Goal: Task Accomplishment & Management: Use online tool/utility

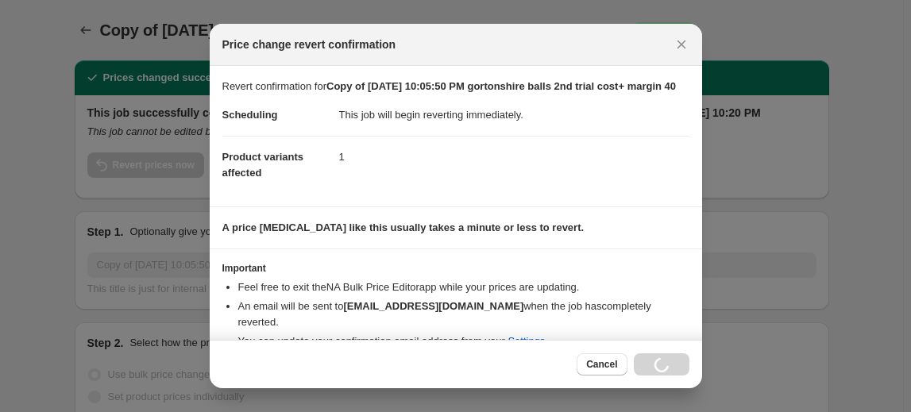
select select "margin"
select select "no_change"
select select "vendor"
select select "product_status"
select select "inventory_quantity"
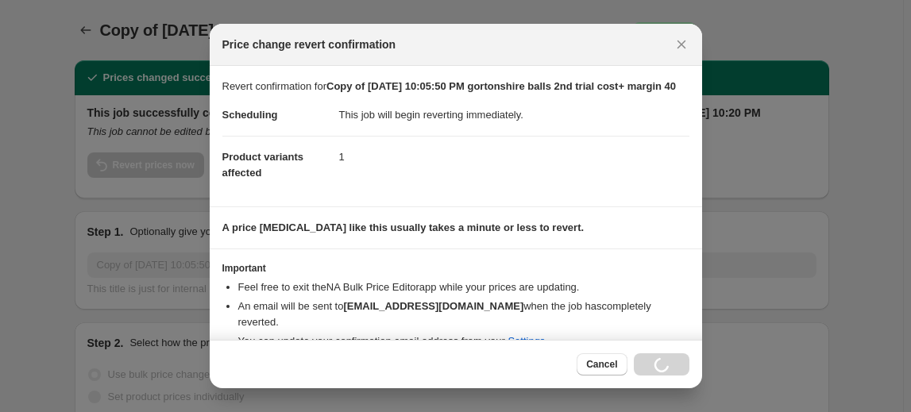
select select ">"
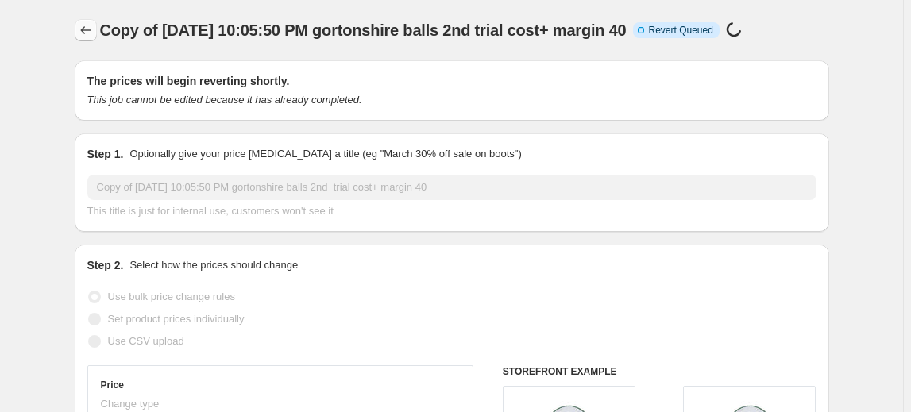
click at [93, 32] on icon "Price change jobs" at bounding box center [86, 30] width 16 height 16
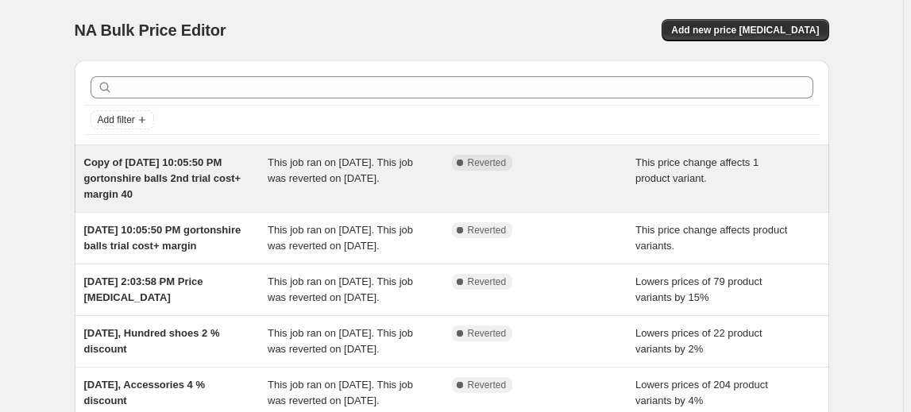
click at [168, 175] on span "Copy of [DATE] 10:05:50 PM gortonshire balls 2nd trial cost+ margin 40" at bounding box center [162, 178] width 157 height 44
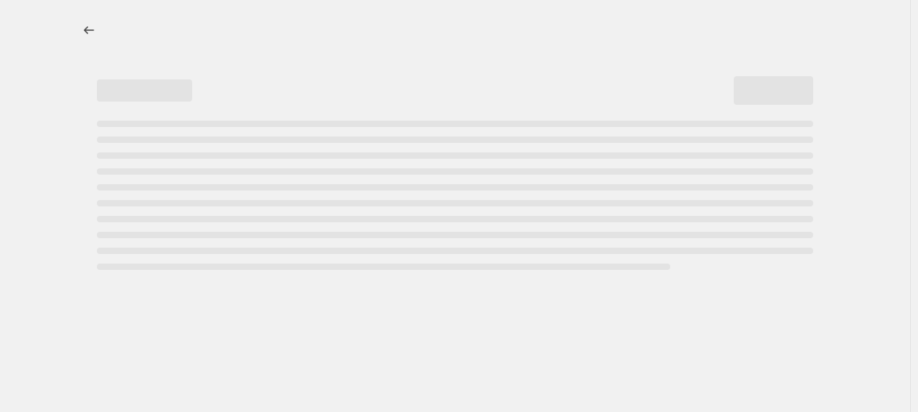
select select "margin"
select select "no_change"
select select "vendor"
select select "product_status"
select select "inventory_quantity"
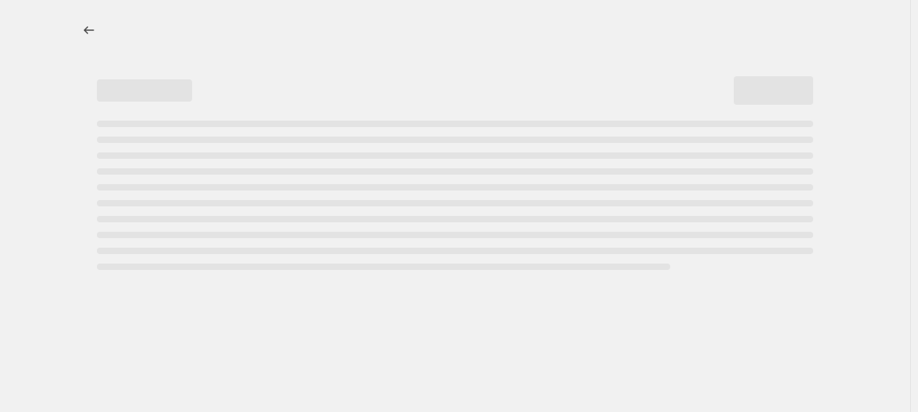
select select ">"
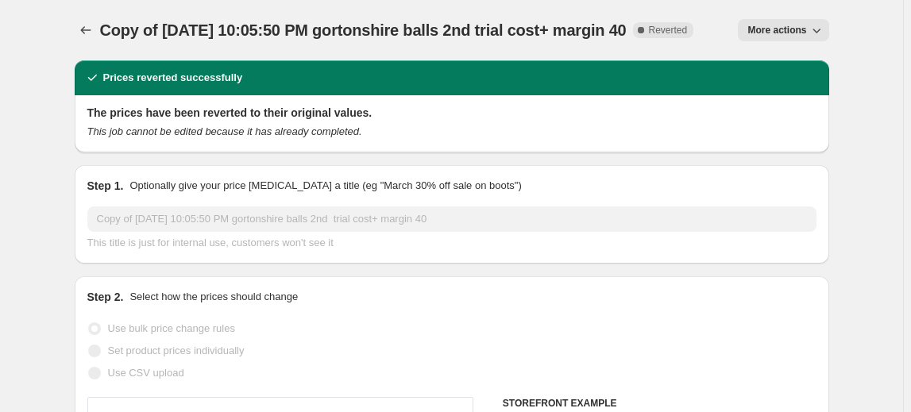
click at [754, 34] on span "More actions" at bounding box center [776, 30] width 59 height 13
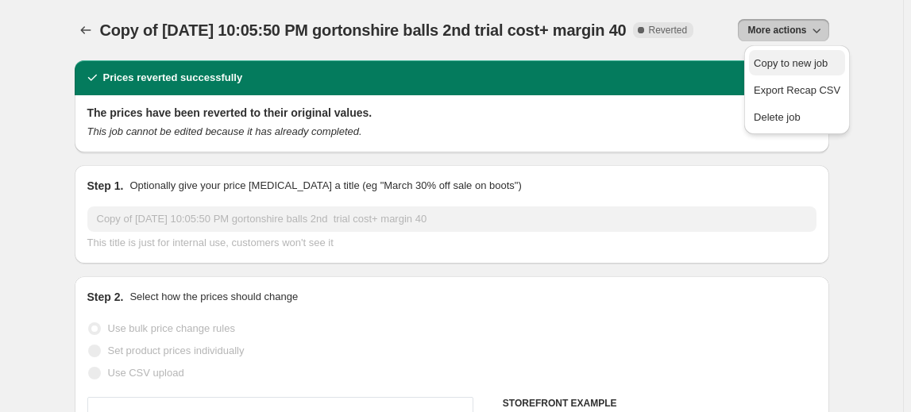
click at [777, 67] on span "Copy to new job" at bounding box center [791, 63] width 74 height 12
select select "margin"
select select "no_change"
select select "vendor"
select select "product_status"
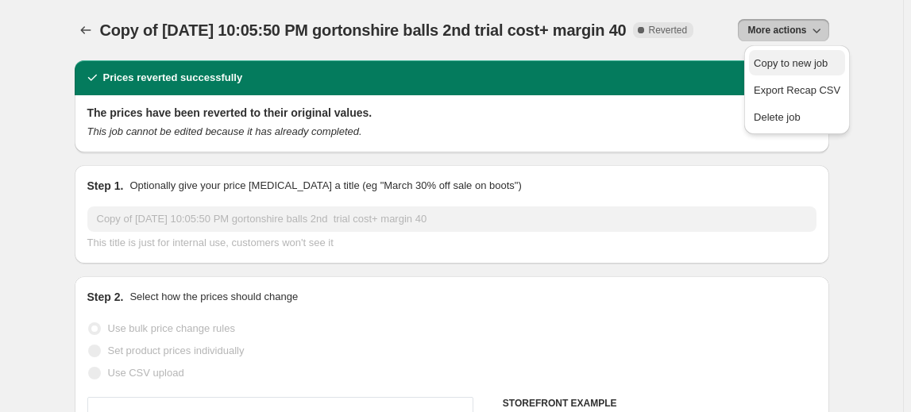
select select "inventory_quantity"
select select ">"
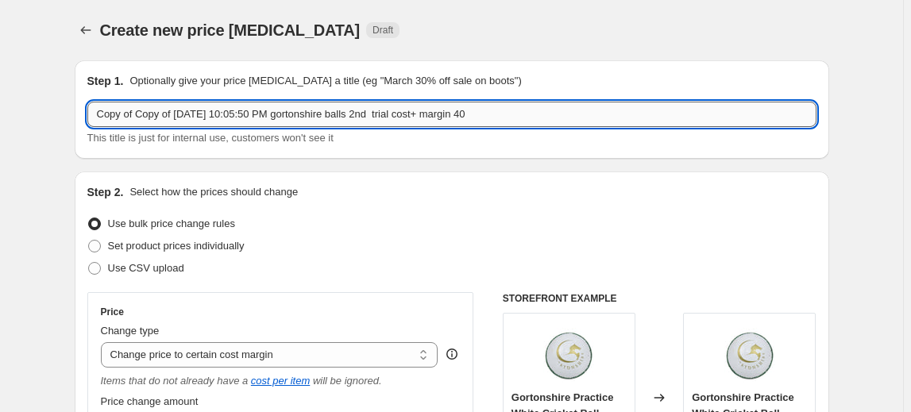
click at [384, 111] on input "Copy of Copy of [DATE] 10:05:50 PM gortonshire balls 2nd trial cost+ margin 40" at bounding box center [451, 114] width 729 height 25
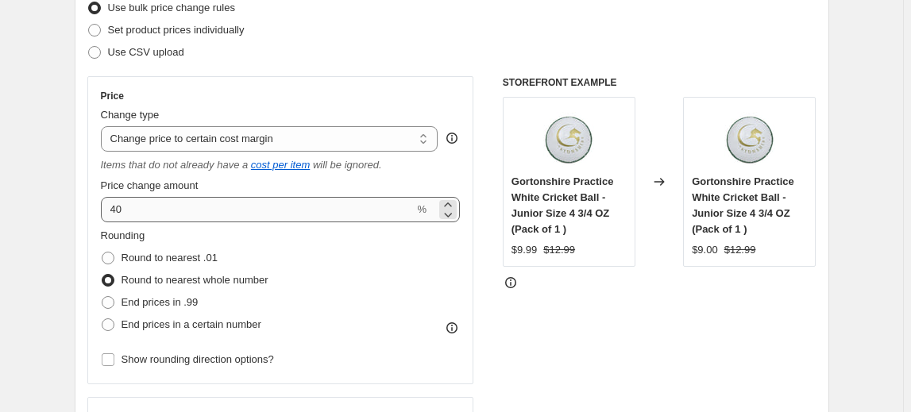
scroll to position [360, 0]
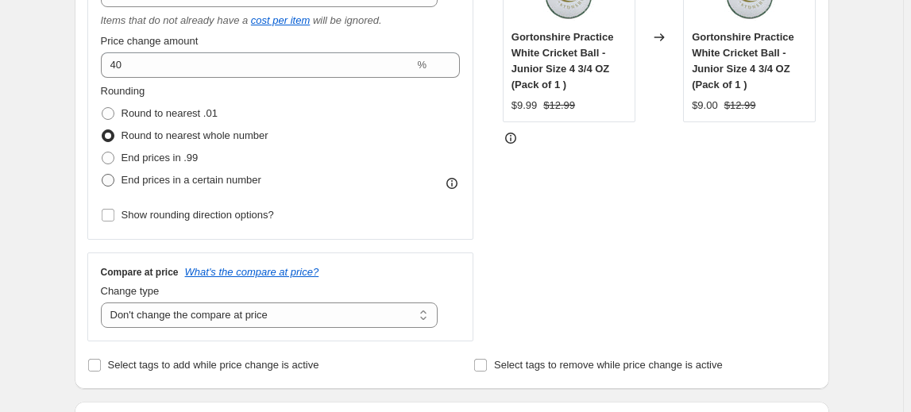
type input "Copy of Copy of [DATE] 10:05:50 PM gortonshire balls 3rd trial cost+ margin 40"
click at [191, 179] on span "End prices in a certain number" at bounding box center [191, 180] width 140 height 12
click at [102, 175] on input "End prices in a certain number" at bounding box center [102, 174] width 1 height 1
radio input "true"
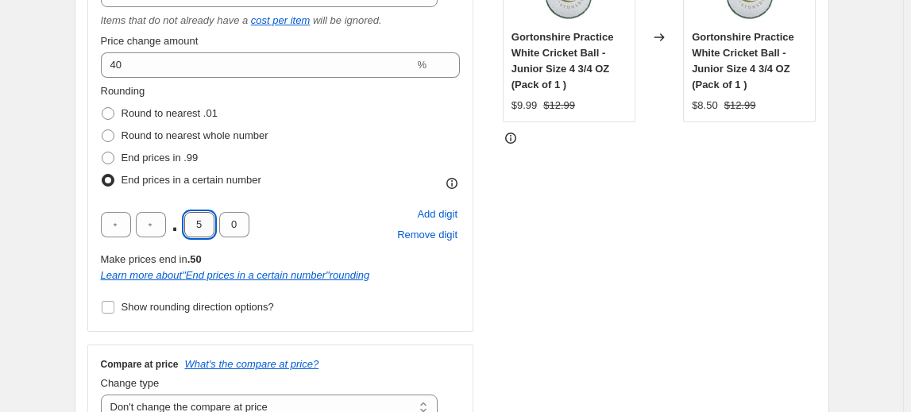
drag, startPoint x: 211, startPoint y: 218, endPoint x: 197, endPoint y: 218, distance: 14.3
click at [197, 218] on input "5" at bounding box center [199, 224] width 30 height 25
type input "8"
type input "4"
click at [630, 230] on div "STOREFRONT EXAMPLE Gortonshire Practice White Cricket Ball - Junior Size 4 3/4 …" at bounding box center [660, 183] width 314 height 502
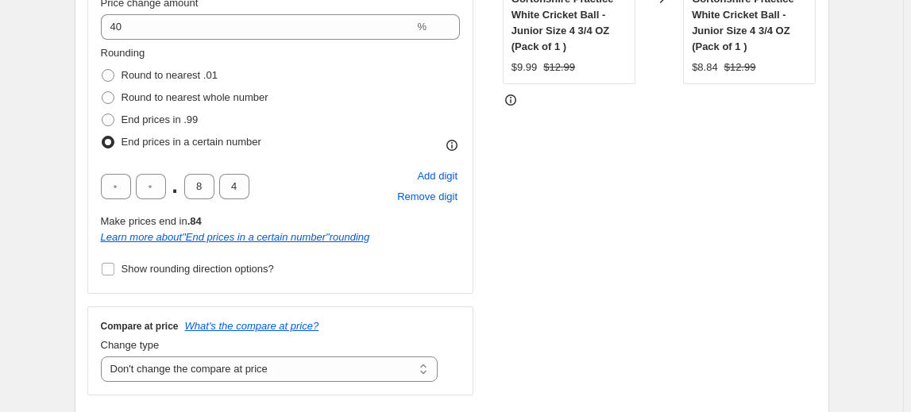
scroll to position [433, 0]
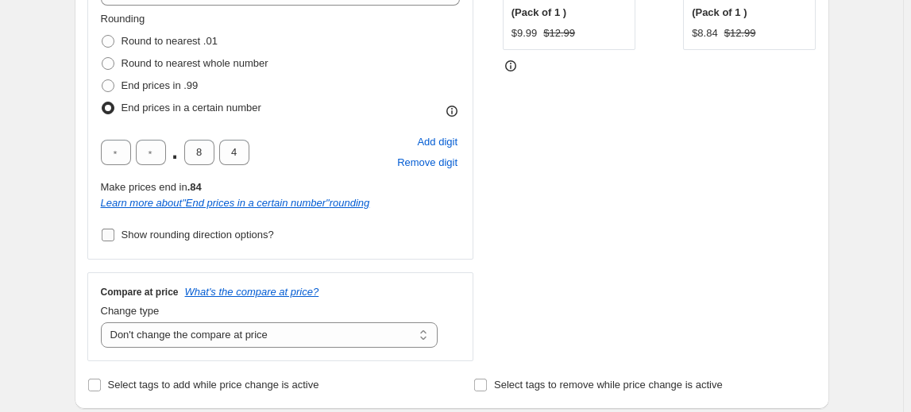
click at [214, 233] on span "Show rounding direction options?" at bounding box center [197, 235] width 152 height 12
click at [114, 233] on input "Show rounding direction options?" at bounding box center [108, 235] width 13 height 13
checkbox input "true"
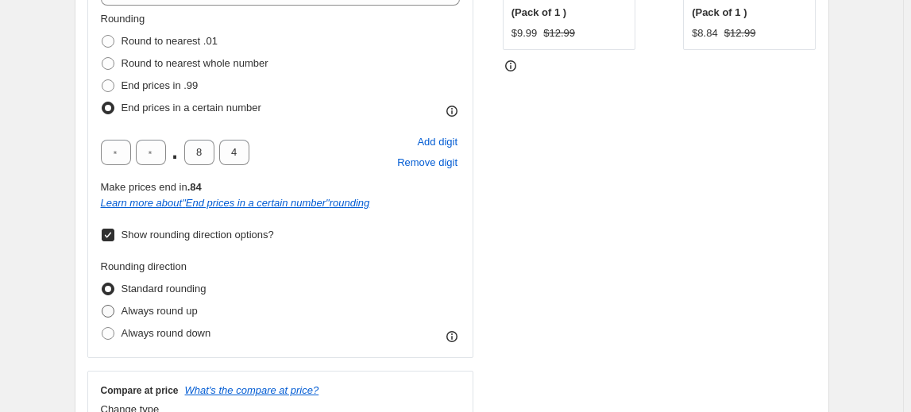
click at [192, 308] on span "Always round up" at bounding box center [159, 311] width 76 height 12
click at [102, 306] on input "Always round up" at bounding box center [102, 305] width 1 height 1
radio input "true"
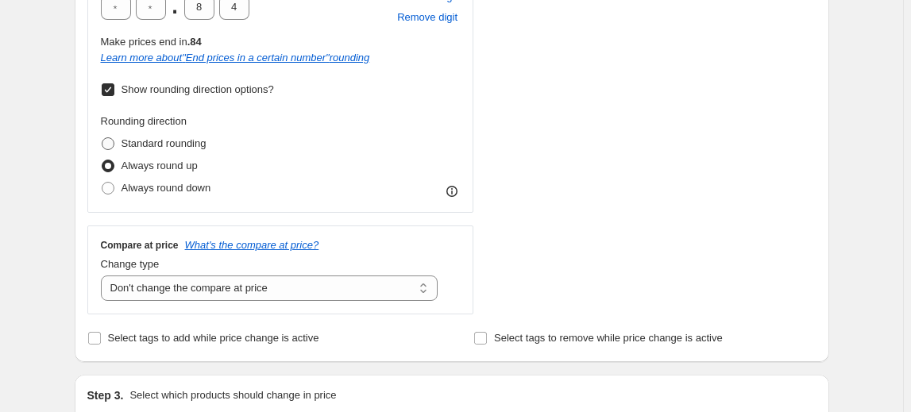
scroll to position [577, 0]
click at [168, 141] on span "Standard rounding" at bounding box center [163, 144] width 85 height 12
click at [102, 139] on input "Standard rounding" at bounding box center [102, 138] width 1 height 1
radio input "true"
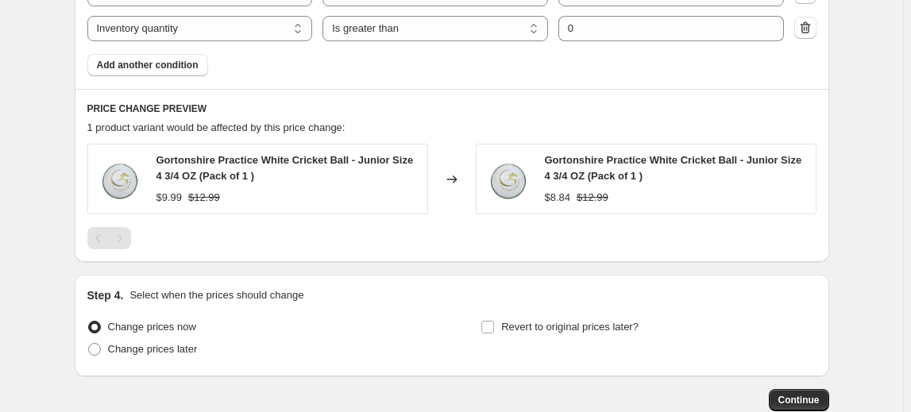
scroll to position [1346, 0]
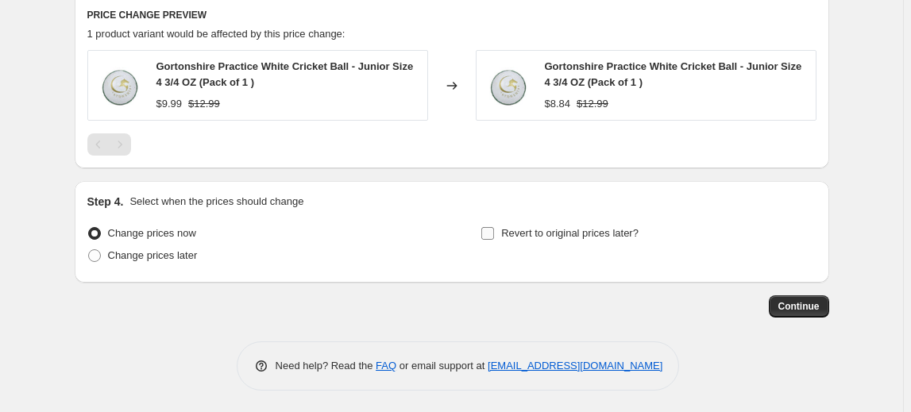
click at [544, 237] on span "Revert to original prices later?" at bounding box center [569, 233] width 137 height 12
click at [494, 237] on input "Revert to original prices later?" at bounding box center [487, 233] width 13 height 13
checkbox input "true"
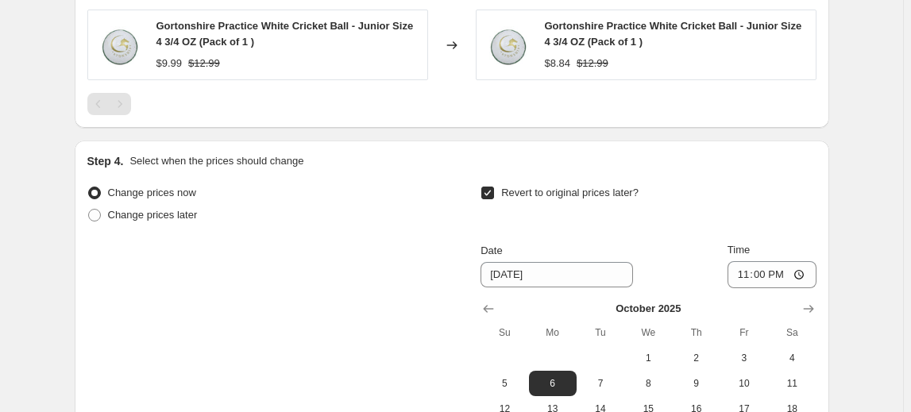
scroll to position [1617, 0]
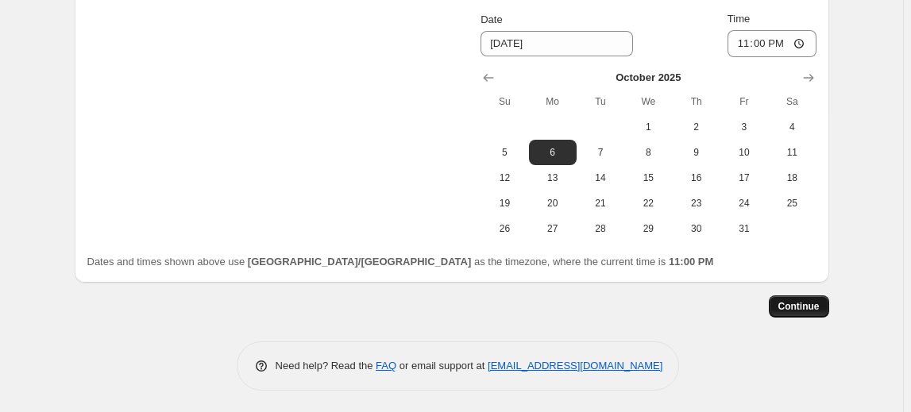
click at [789, 295] on button "Continue" at bounding box center [799, 306] width 60 height 22
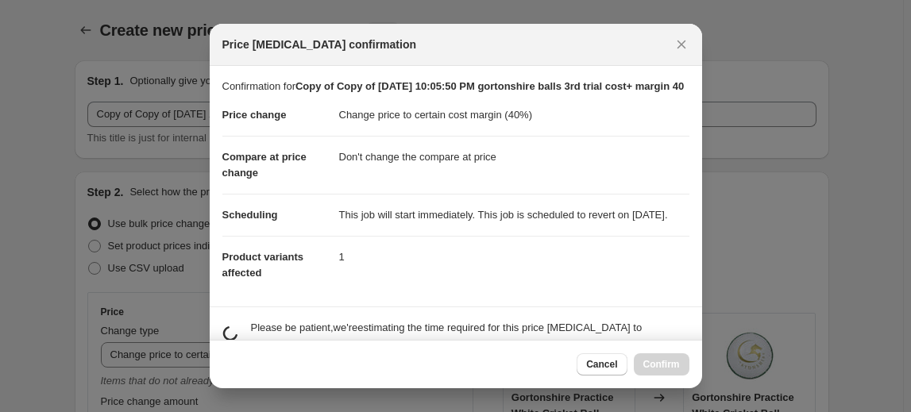
scroll to position [0, 0]
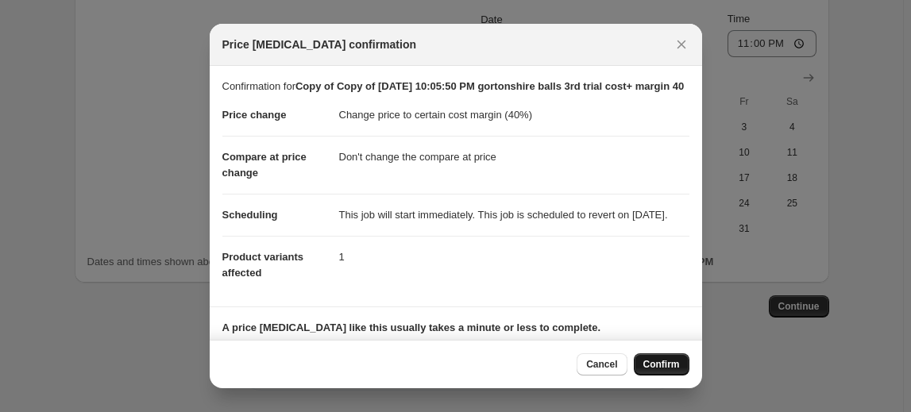
click at [653, 364] on span "Confirm" at bounding box center [661, 364] width 37 height 13
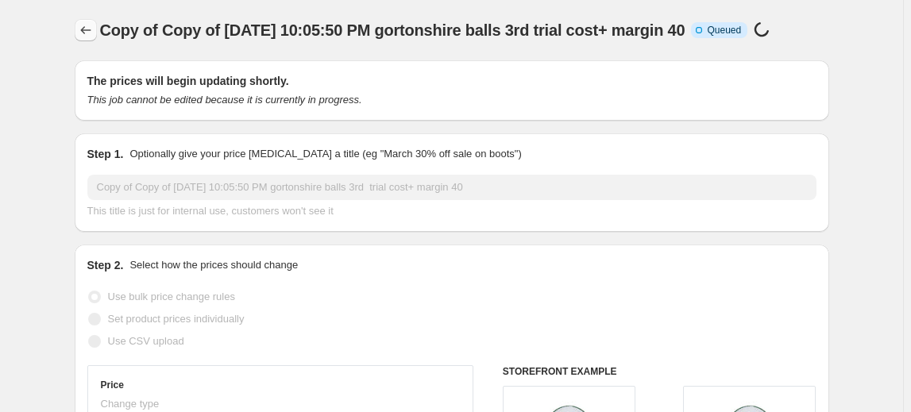
click at [91, 29] on icon "Price change jobs" at bounding box center [86, 30] width 16 height 16
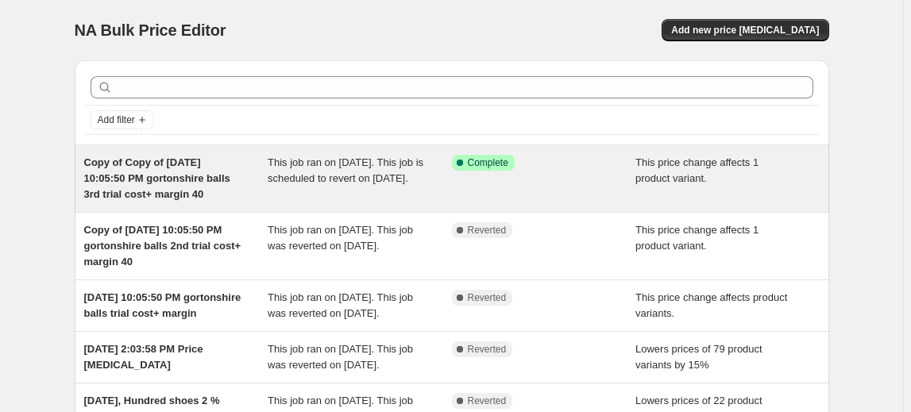
click at [160, 179] on span "Copy of Copy of [DATE] 10:05:50 PM gortonshire balls 3rd trial cost+ margin 40" at bounding box center [157, 178] width 146 height 44
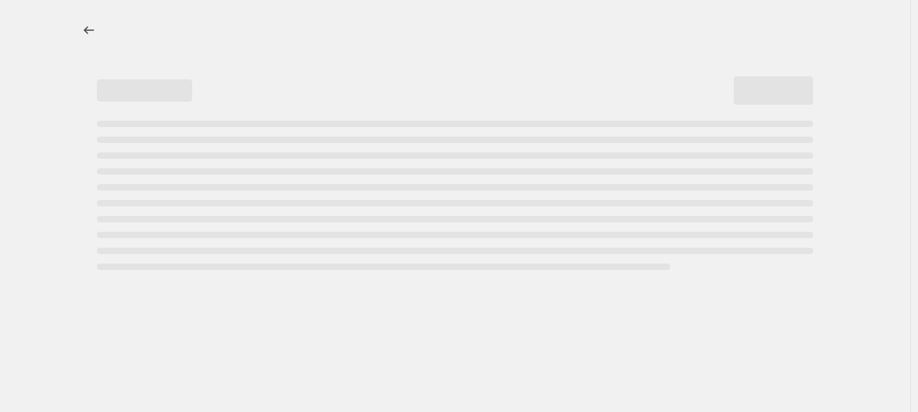
select select "margin"
select select "no_change"
select select "vendor"
select select "product_status"
select select "inventory_quantity"
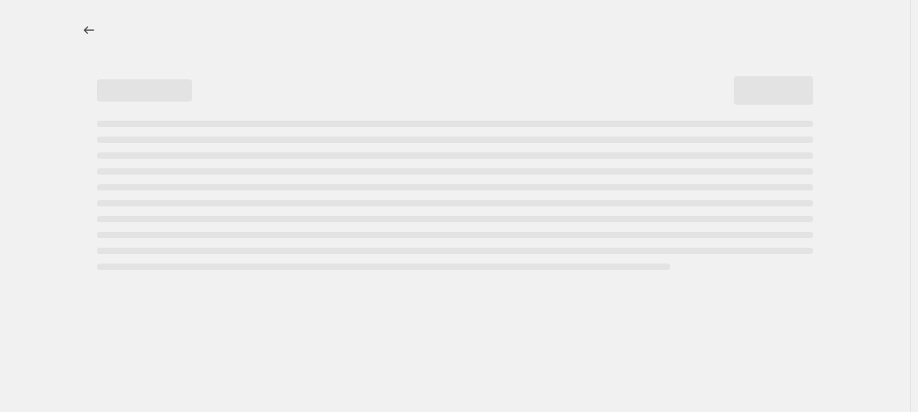
select select ">"
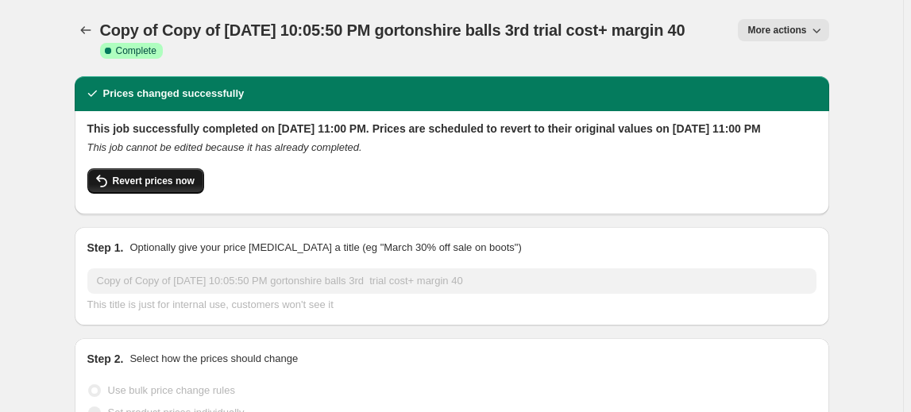
click at [111, 191] on icon "button" at bounding box center [101, 181] width 19 height 19
checkbox input "false"
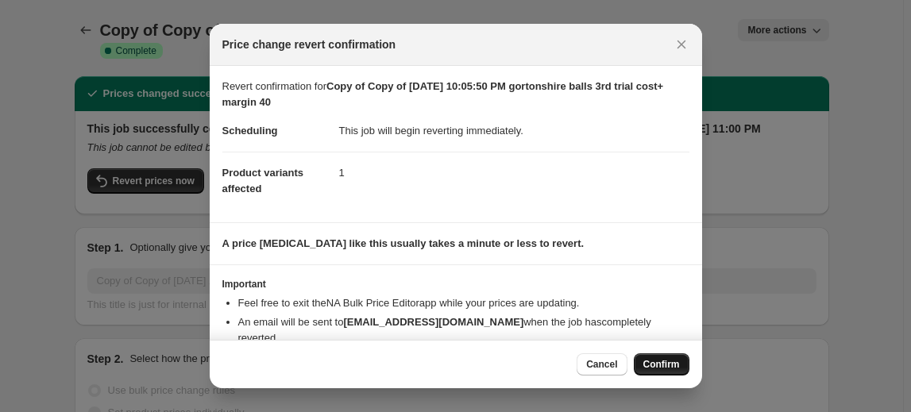
click at [652, 368] on span "Confirm" at bounding box center [661, 364] width 37 height 13
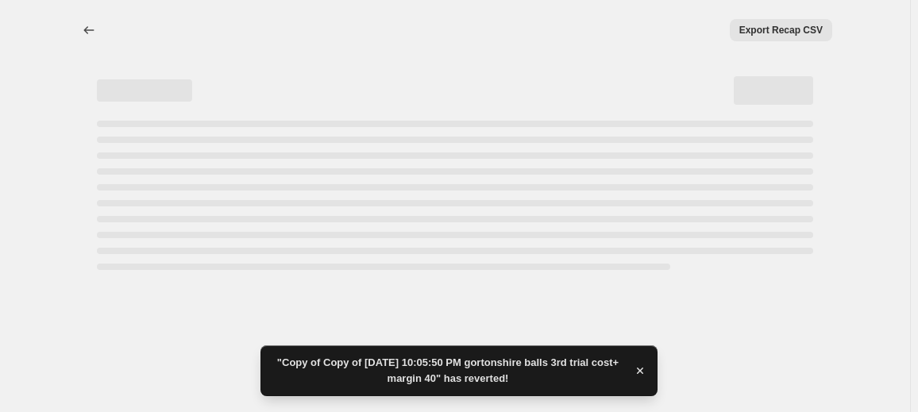
select select "margin"
select select "no_change"
select select "vendor"
select select "product_status"
select select "inventory_quantity"
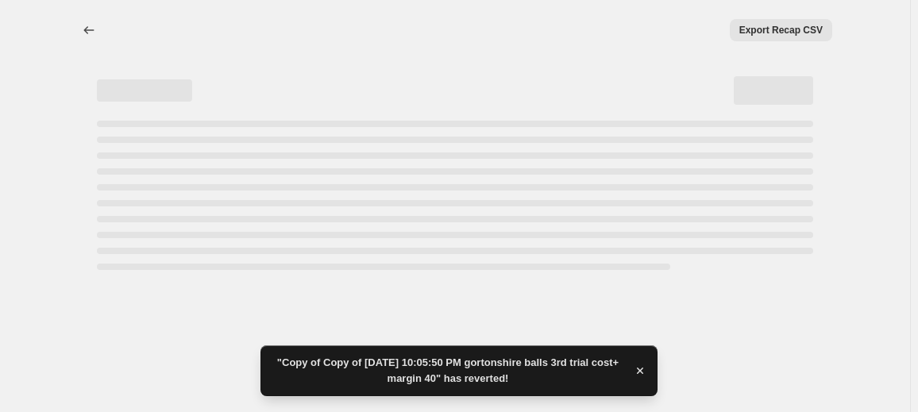
select select ">"
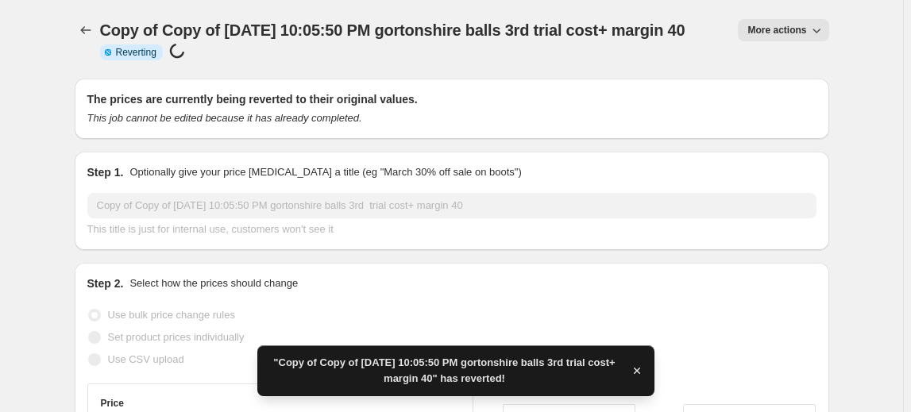
checkbox input "true"
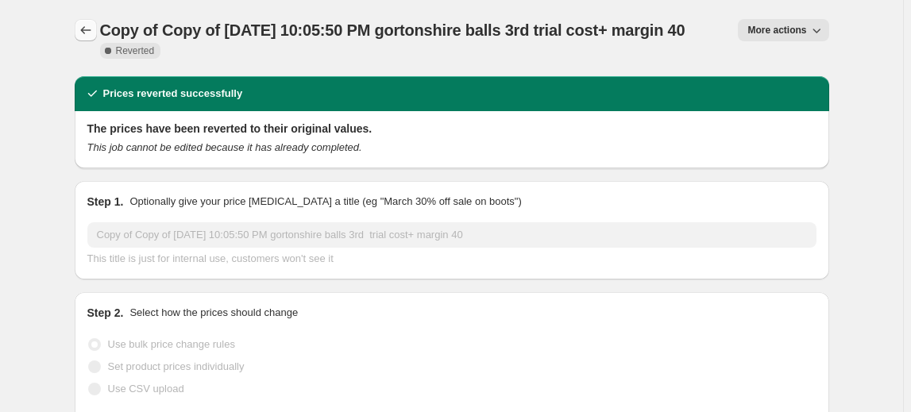
click at [94, 28] on icon "Price change jobs" at bounding box center [86, 30] width 16 height 16
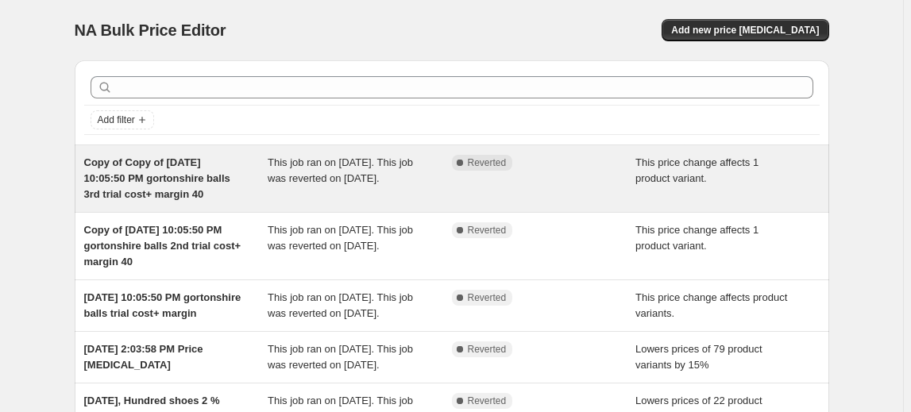
click at [174, 184] on span "Copy of Copy of [DATE] 10:05:50 PM gortonshire balls 3rd trial cost+ margin 40" at bounding box center [157, 178] width 146 height 44
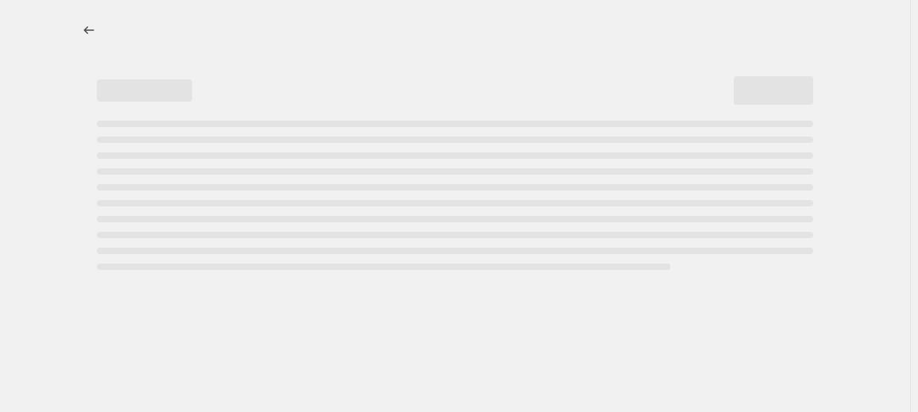
select select "margin"
select select "no_change"
select select "vendor"
select select "product_status"
select select "inventory_quantity"
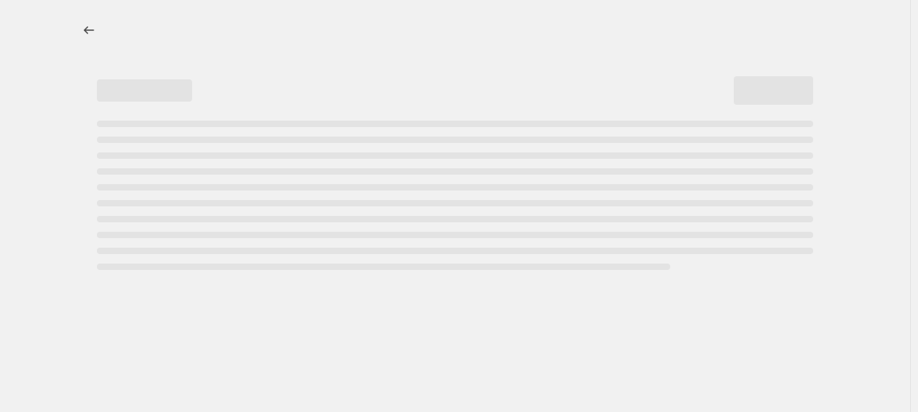
select select ">"
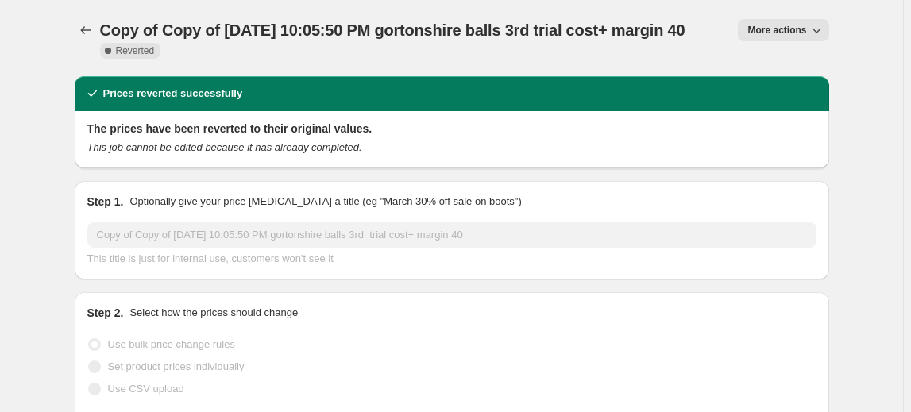
click at [788, 37] on button "More actions" at bounding box center [783, 30] width 91 height 22
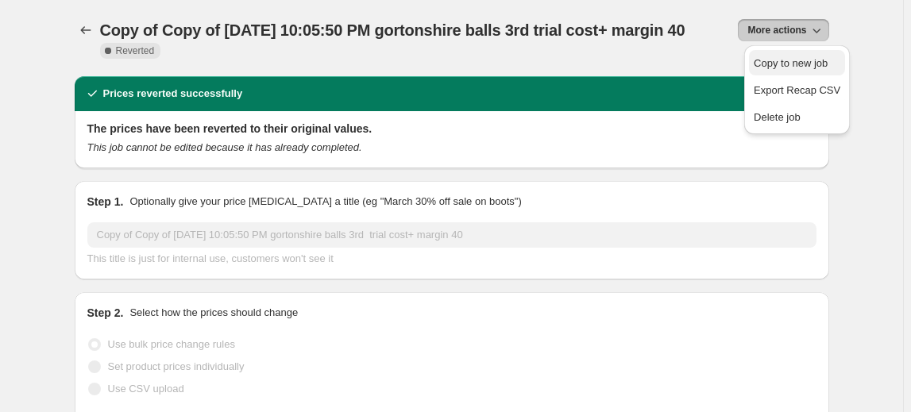
click at [770, 59] on span "Copy to new job" at bounding box center [791, 63] width 74 height 12
select select "margin"
select select "no_change"
select select "vendor"
select select "product_status"
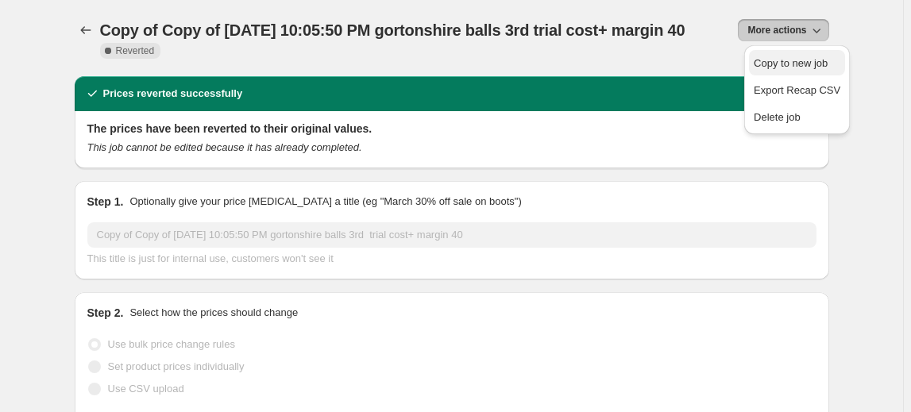
select select "inventory_quantity"
select select ">"
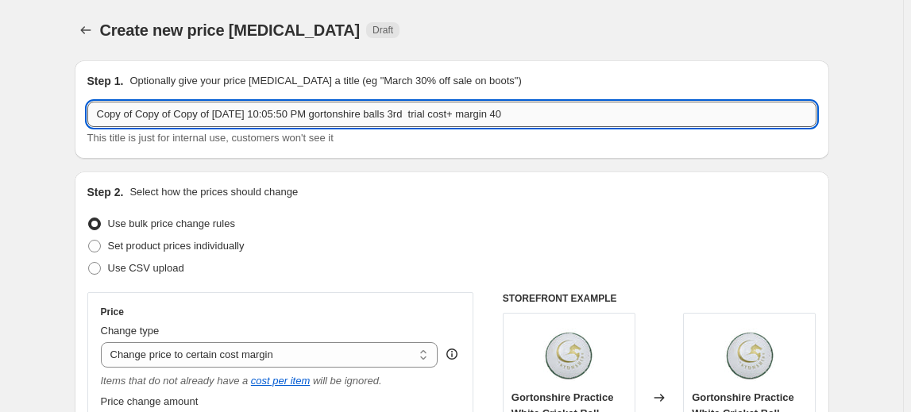
drag, startPoint x: 430, startPoint y: 109, endPoint x: 416, endPoint y: 114, distance: 14.3
click at [416, 114] on input "Copy of Copy of Copy of [DATE] 10:05:50 PM gortonshire balls 3rd trial cost+ ma…" at bounding box center [451, 114] width 729 height 25
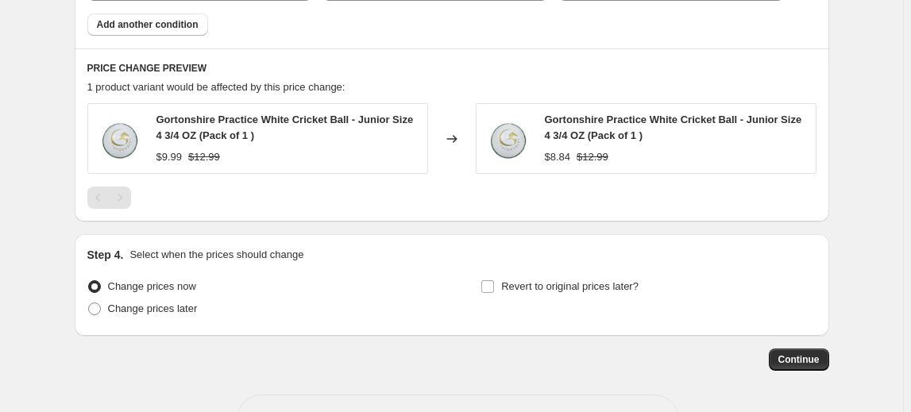
scroll to position [1247, 0]
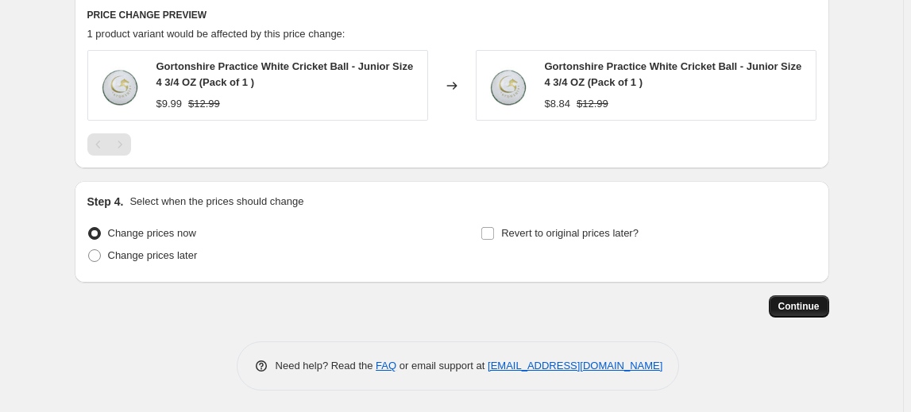
type input "Copy of Copy of Copy of [DATE] 10:05:50 PM gortonshire balls 4th trial cost+ ma…"
click at [823, 303] on button "Continue" at bounding box center [799, 306] width 60 height 22
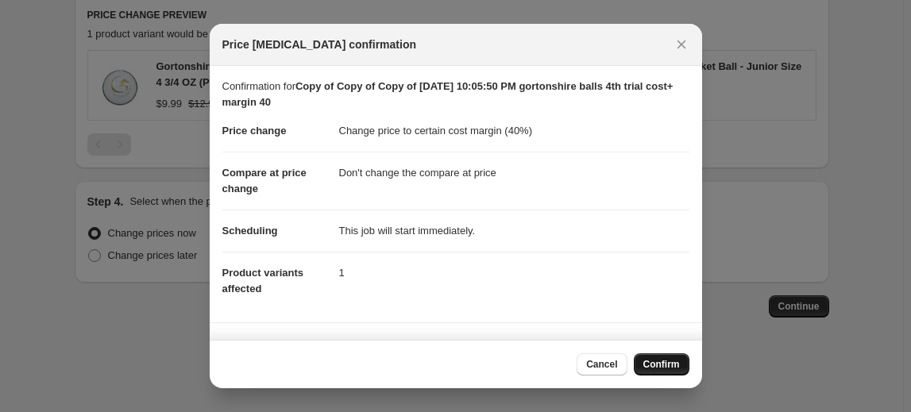
click at [661, 357] on button "Confirm" at bounding box center [662, 364] width 56 height 22
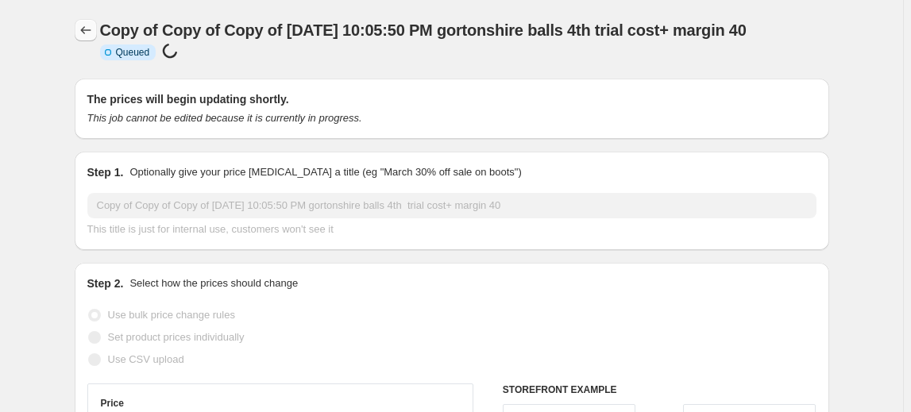
click at [93, 36] on icon "Price change jobs" at bounding box center [86, 30] width 16 height 16
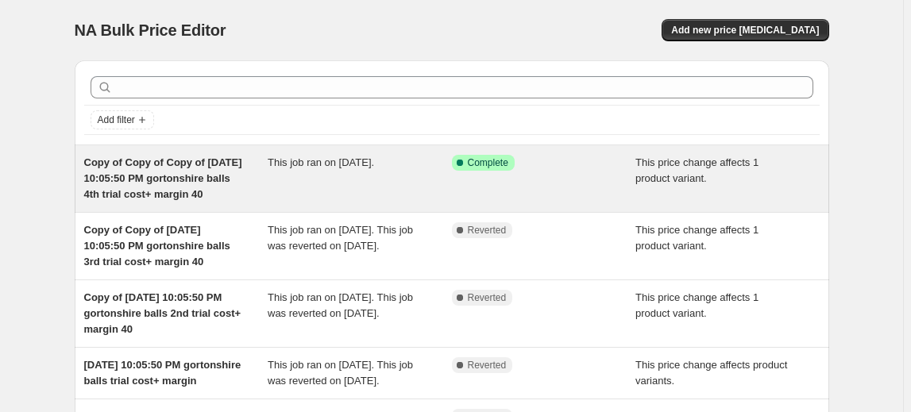
click at [175, 187] on span "Copy of Copy of Copy of [DATE] 10:05:50 PM gortonshire balls 4th trial cost+ ma…" at bounding box center [163, 178] width 158 height 44
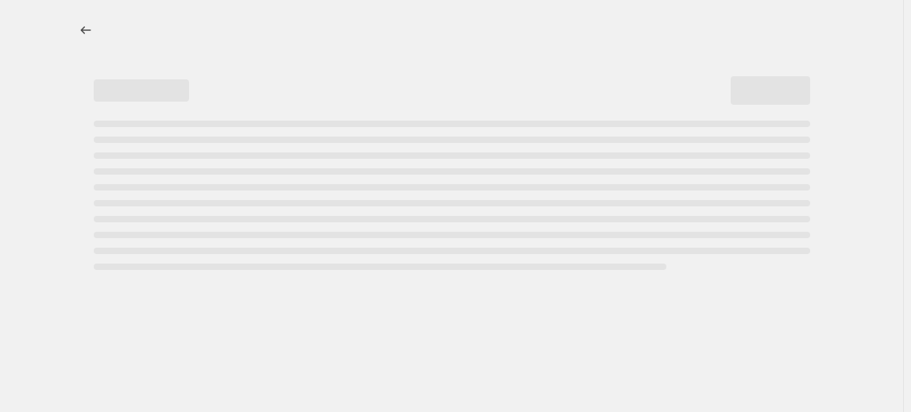
select select "margin"
select select "no_change"
select select "vendor"
select select "product_status"
select select "inventory_quantity"
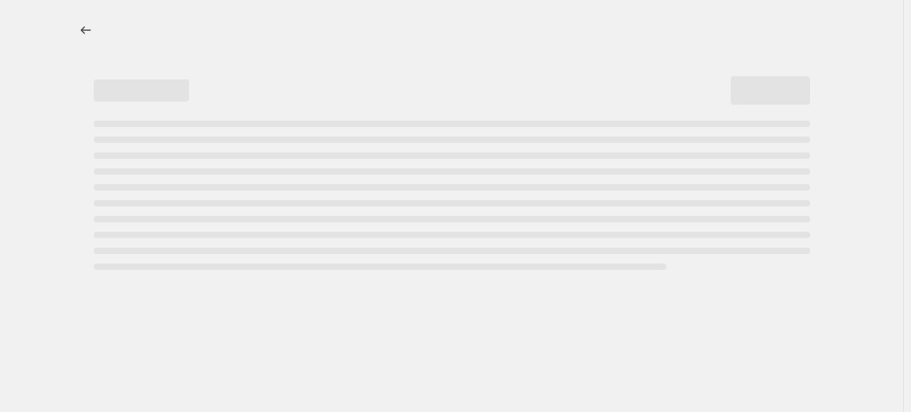
select select ">"
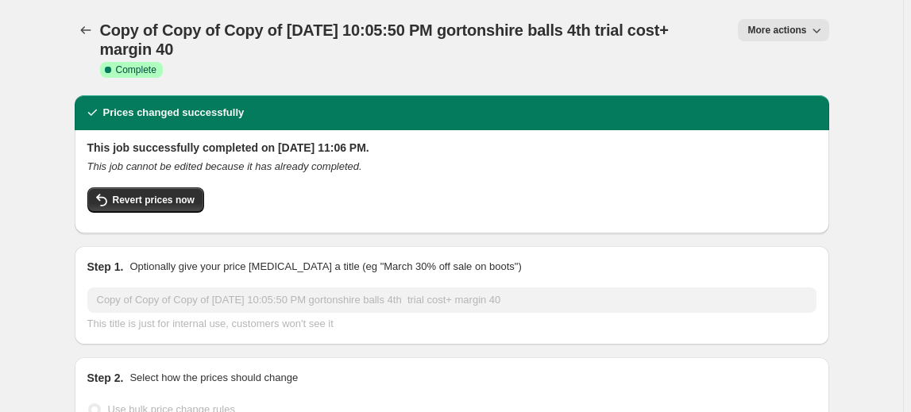
click at [814, 40] on button "More actions" at bounding box center [783, 30] width 91 height 22
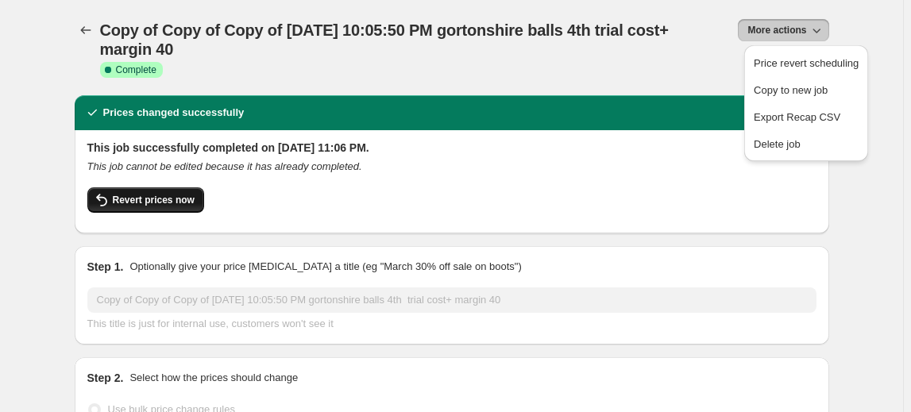
click at [125, 198] on span "Revert prices now" at bounding box center [154, 200] width 82 height 13
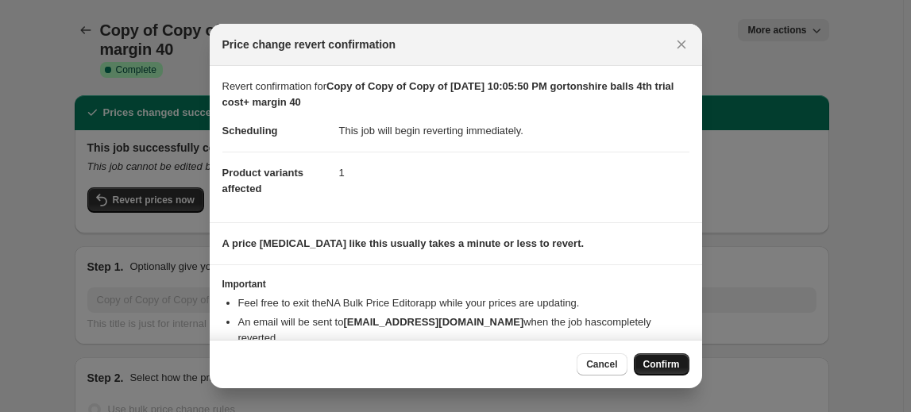
click at [658, 364] on span "Confirm" at bounding box center [661, 364] width 37 height 13
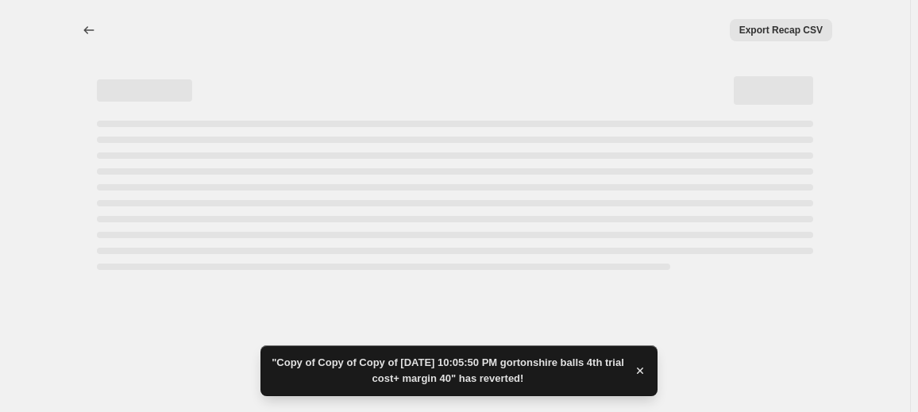
select select "margin"
select select "no_change"
select select "vendor"
select select "product_status"
select select "inventory_quantity"
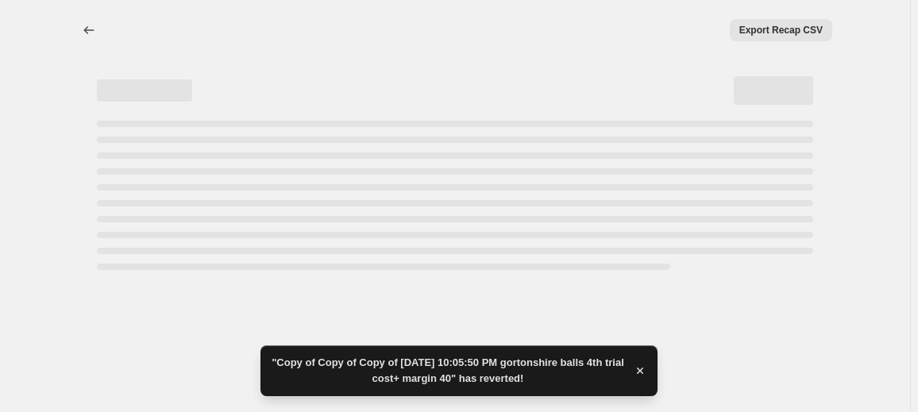
select select ">"
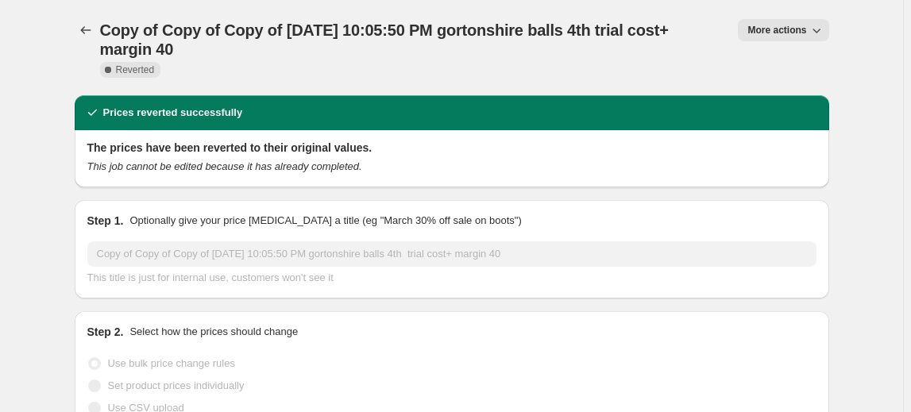
click at [798, 33] on span "More actions" at bounding box center [776, 30] width 59 height 13
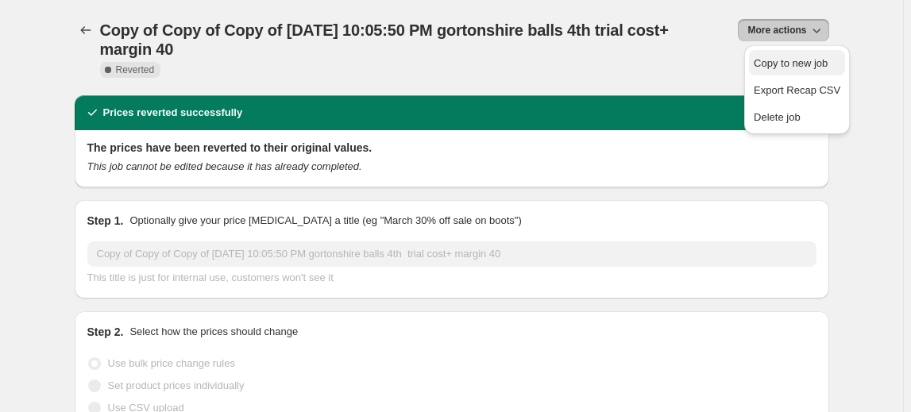
click at [788, 60] on span "Copy to new job" at bounding box center [791, 63] width 74 height 12
select select "margin"
select select "no_change"
select select "vendor"
select select "product_status"
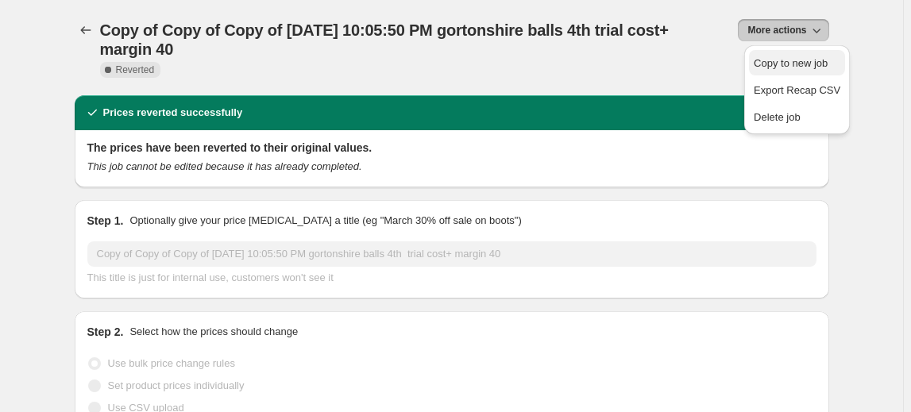
select select "inventory_quantity"
select select ">"
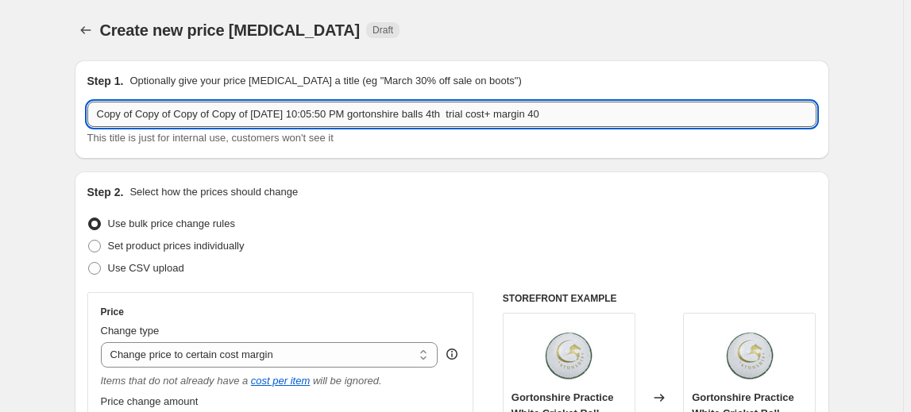
click at [457, 114] on input "Copy of Copy of Copy of Copy of [DATE] 10:05:50 PM gortonshire balls 4th trial …" at bounding box center [451, 114] width 729 height 25
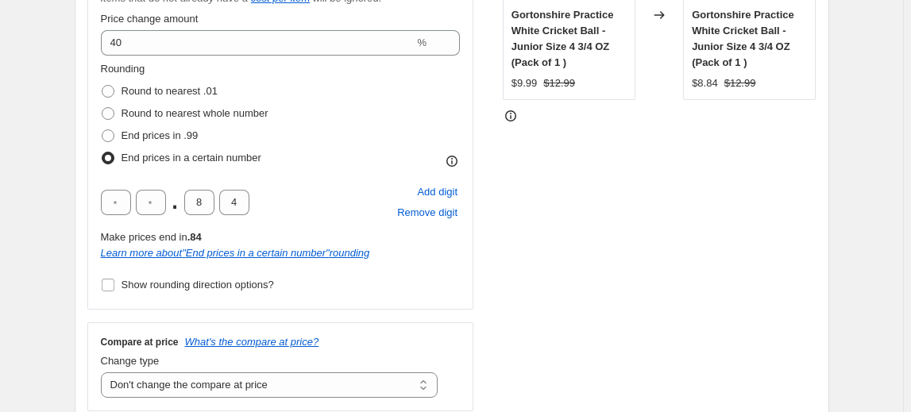
scroll to position [433, 0]
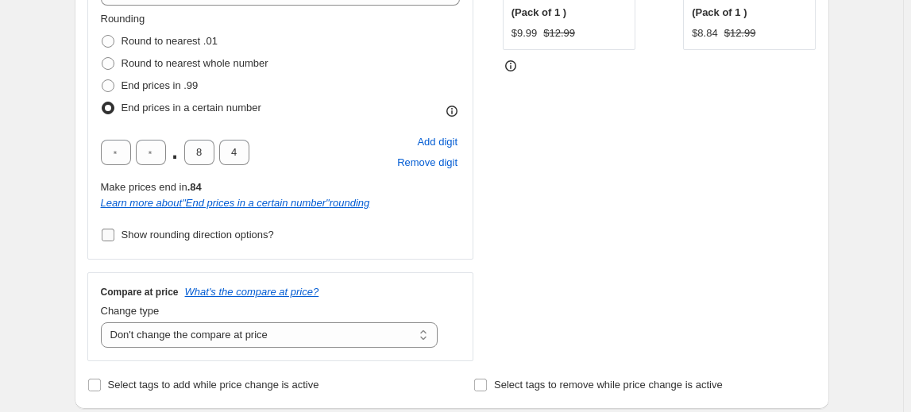
type input "Copy of Copy of Copy of Copy of [DATE] 10:05:50 PM gortonshire balls 5th trial …"
click at [230, 235] on span "Show rounding direction options?" at bounding box center [197, 235] width 152 height 12
click at [114, 235] on input "Show rounding direction options?" at bounding box center [108, 235] width 13 height 13
checkbox input "true"
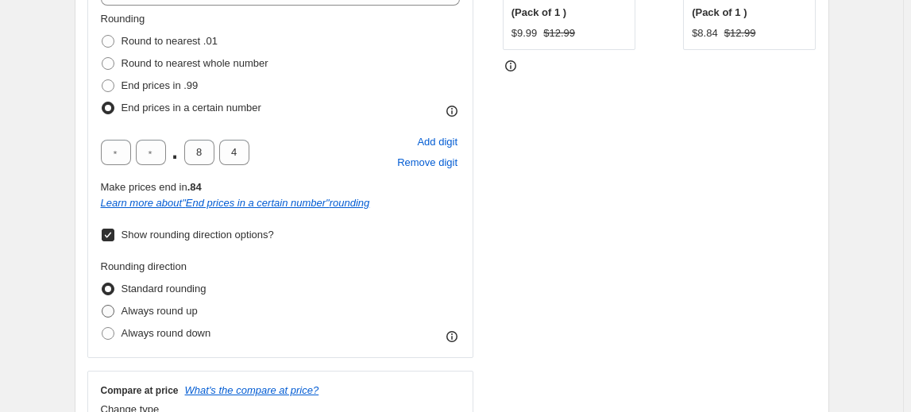
click at [171, 316] on span "Always round up" at bounding box center [159, 311] width 76 height 12
click at [102, 306] on input "Always round up" at bounding box center [102, 305] width 1 height 1
radio input "true"
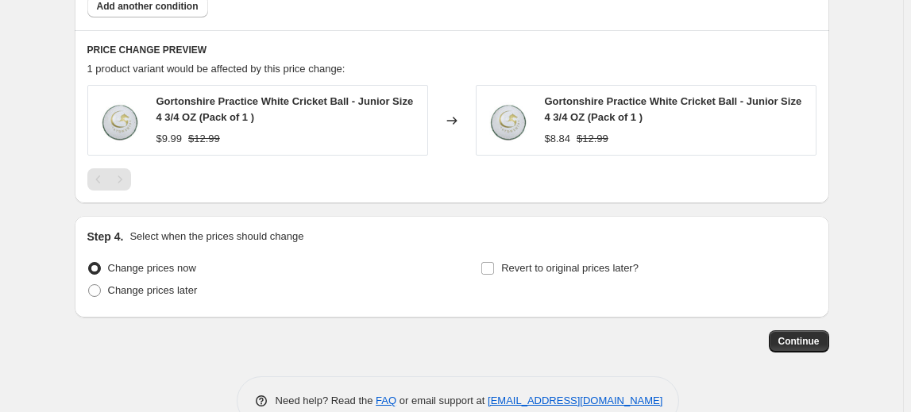
scroll to position [1346, 0]
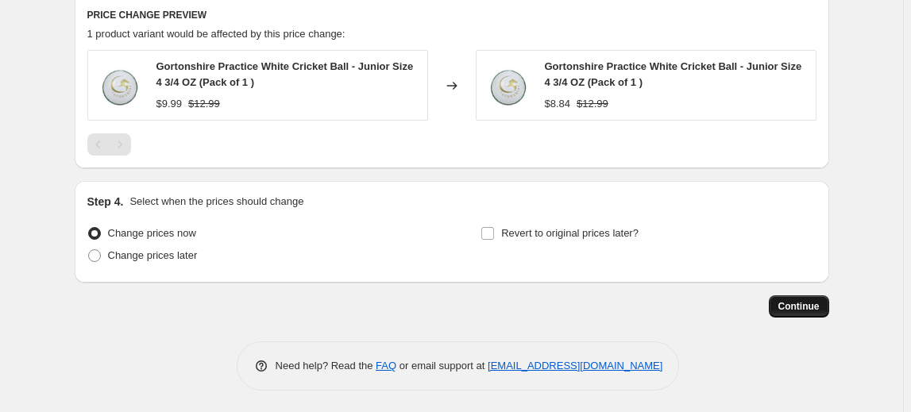
click at [811, 308] on span "Continue" at bounding box center [798, 306] width 41 height 13
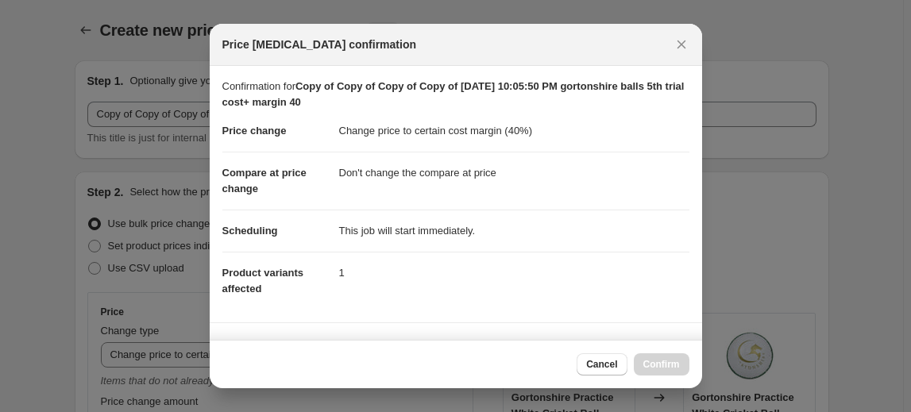
scroll to position [0, 0]
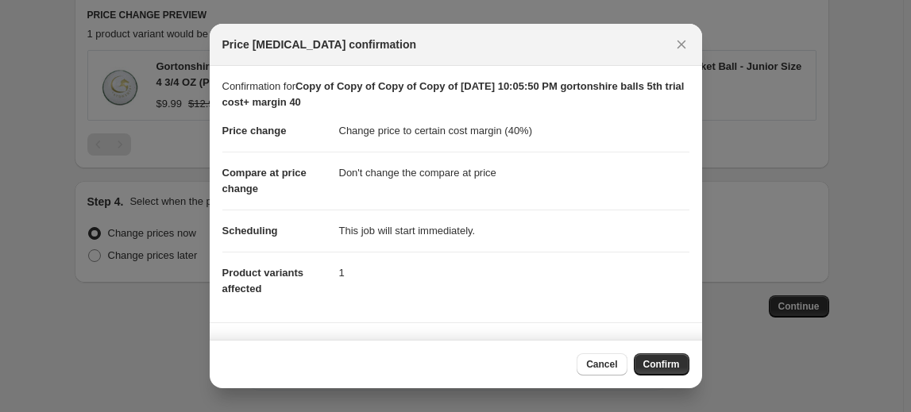
click at [691, 365] on div "Cancel Confirm" at bounding box center [456, 364] width 492 height 48
click at [677, 364] on span "Confirm" at bounding box center [661, 364] width 37 height 13
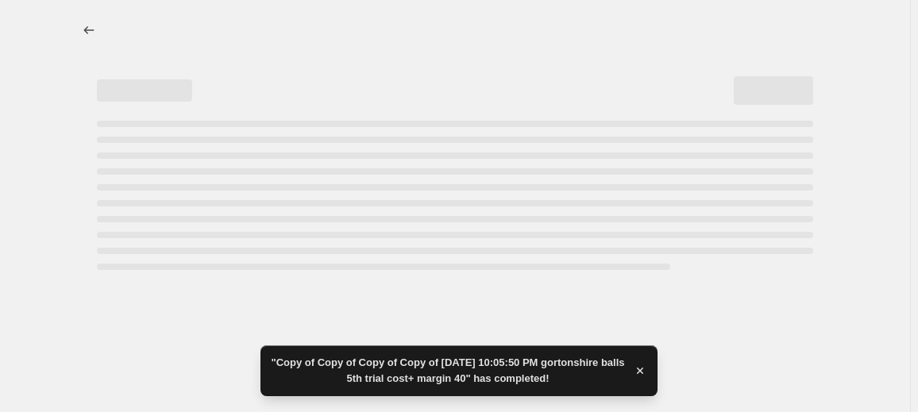
select select "margin"
select select "no_change"
select select "vendor"
select select "product_status"
select select "inventory_quantity"
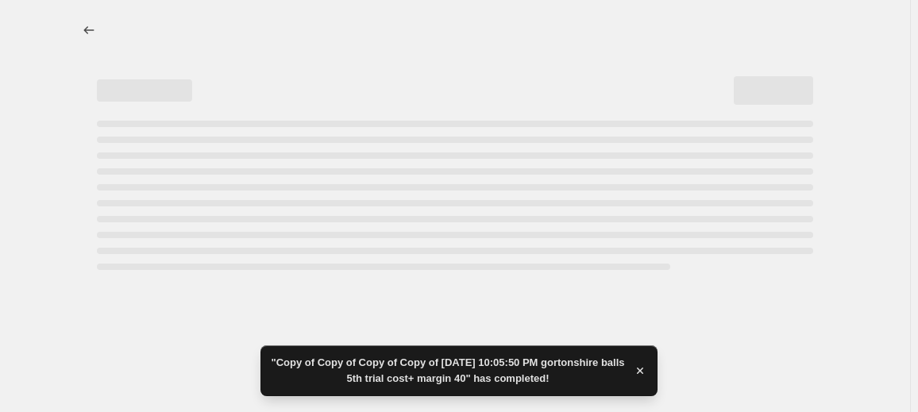
select select ">"
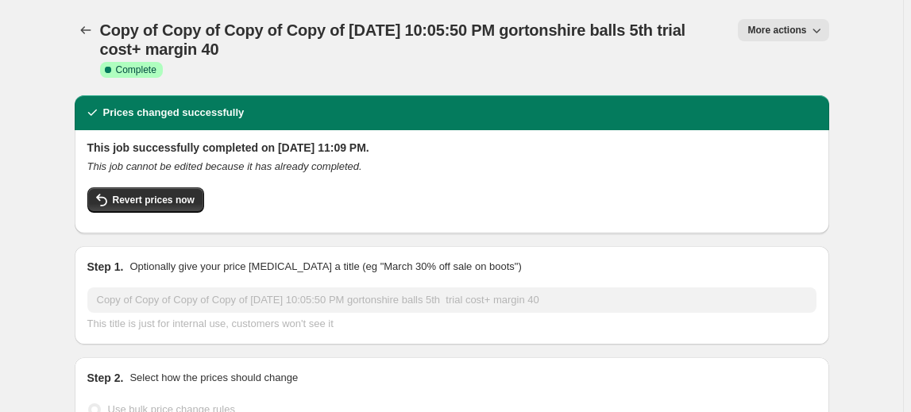
click at [828, 24] on button "More actions" at bounding box center [783, 30] width 91 height 22
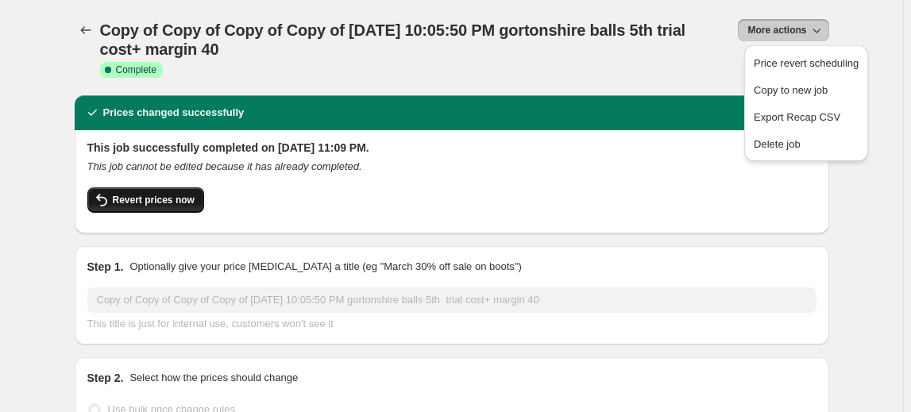
click at [148, 191] on button "Revert prices now" at bounding box center [145, 199] width 117 height 25
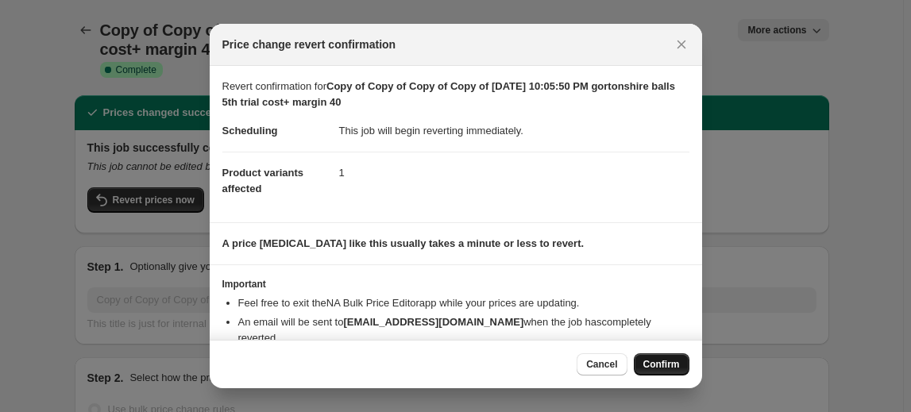
click at [654, 368] on span "Confirm" at bounding box center [661, 364] width 37 height 13
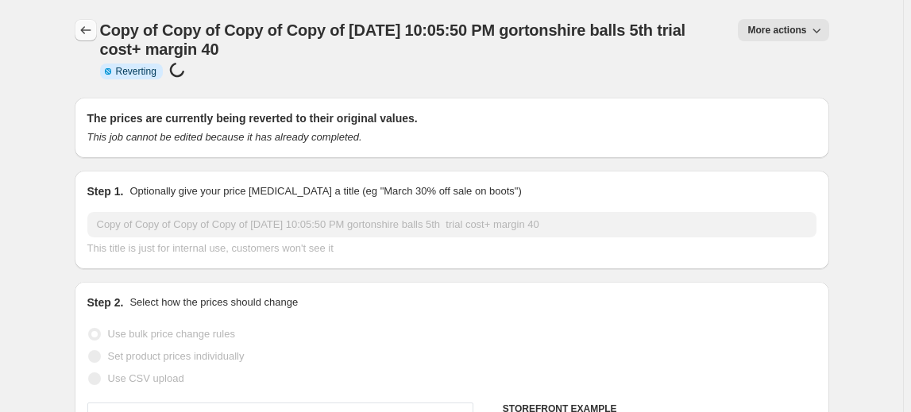
click at [91, 33] on icon "Price change jobs" at bounding box center [86, 30] width 16 height 16
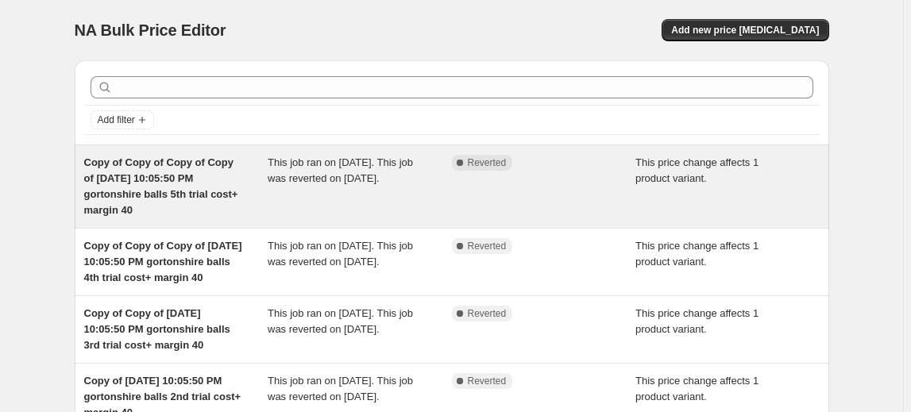
click at [178, 194] on span "Copy of Copy of Copy of Copy of [DATE] 10:05:50 PM gortonshire balls 5th trial …" at bounding box center [161, 186] width 154 height 60
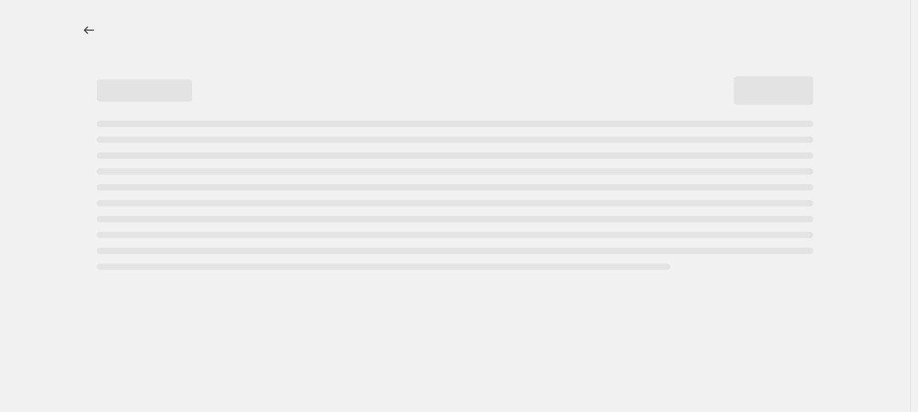
select select "margin"
select select "no_change"
select select "vendor"
select select "product_status"
select select "inventory_quantity"
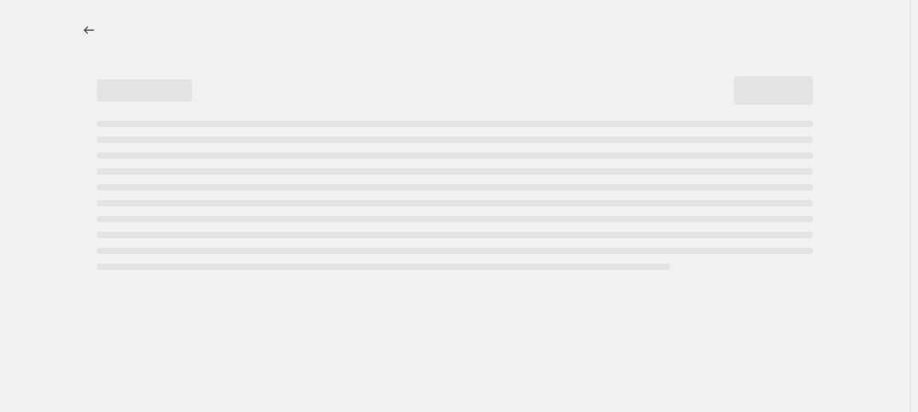
select select ">"
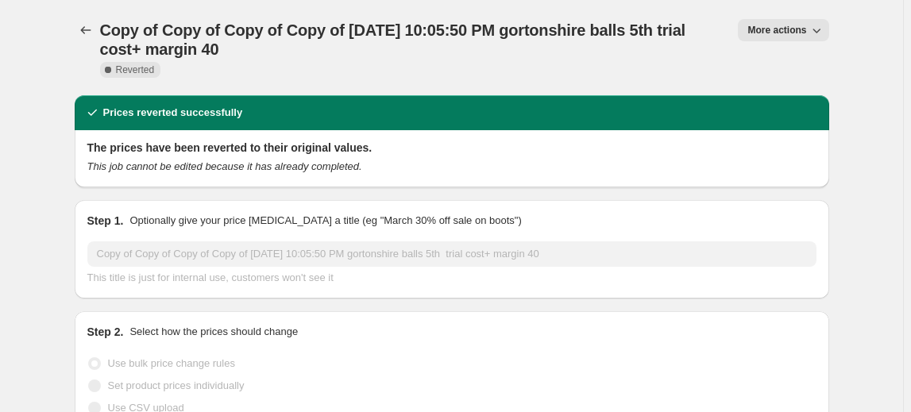
click at [819, 23] on icon "button" at bounding box center [816, 30] width 16 height 16
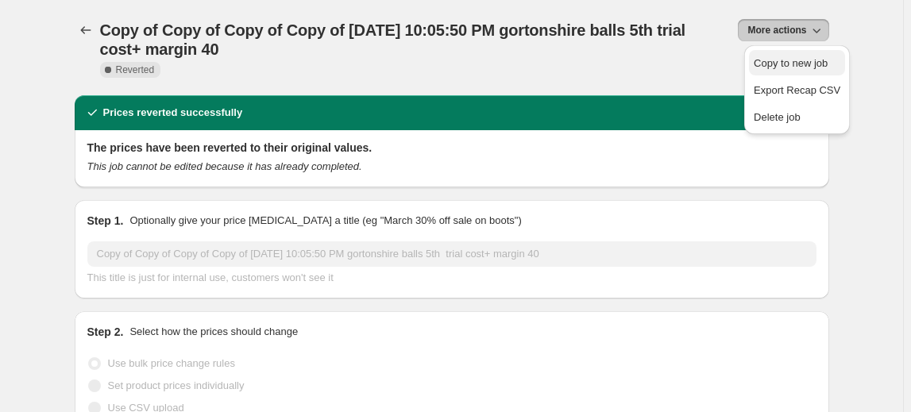
click at [781, 65] on span "Copy to new job" at bounding box center [791, 63] width 74 height 12
select select "margin"
select select "no_change"
select select "vendor"
select select "product_status"
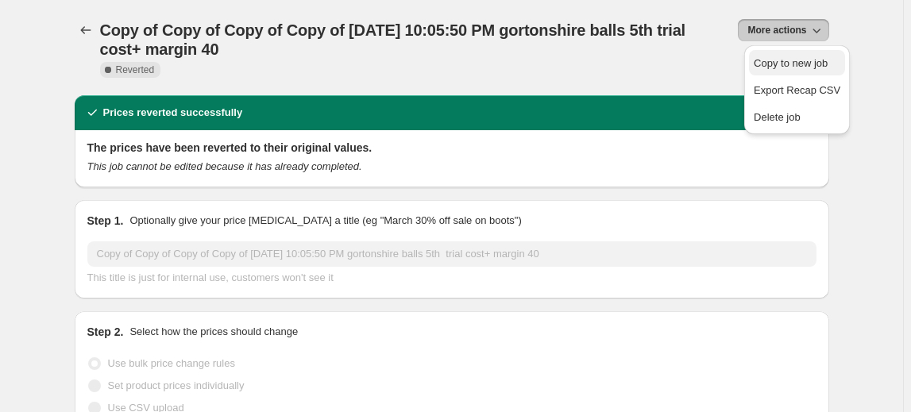
select select "inventory_quantity"
select select ">"
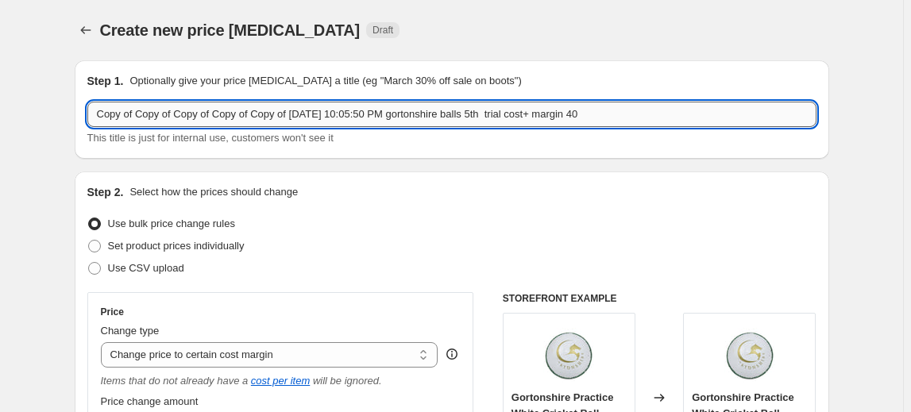
click at [497, 114] on input "Copy of Copy of Copy of Copy of Copy of [DATE] 10:05:50 PM gortonshire balls 5t…" at bounding box center [451, 114] width 729 height 25
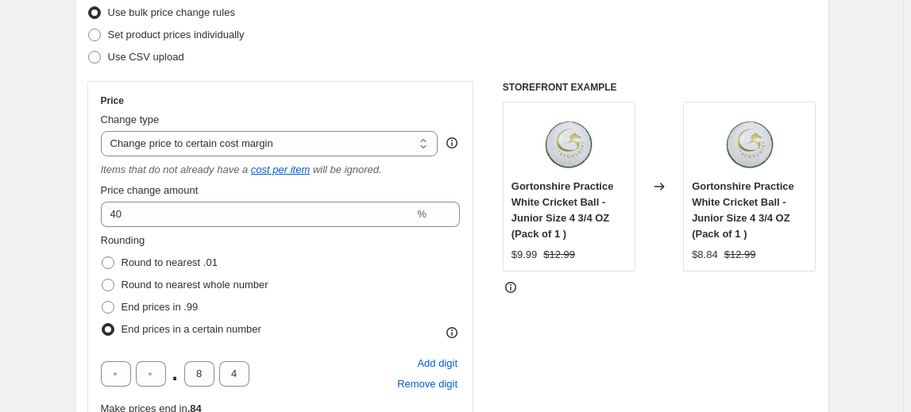
scroll to position [216, 0]
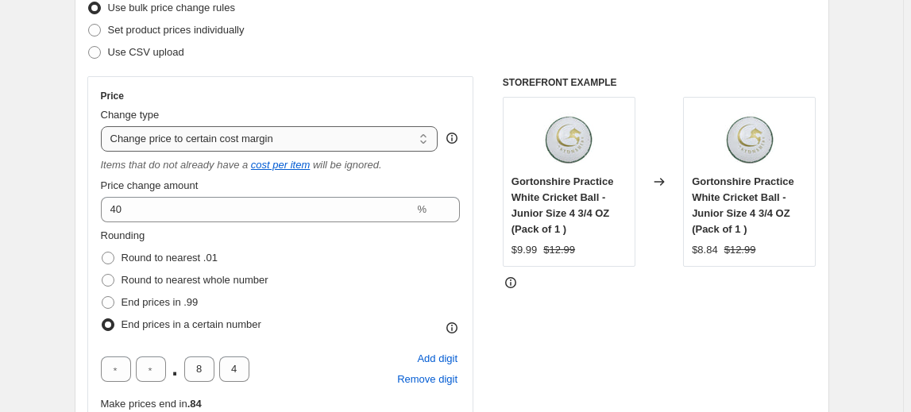
type input "Copy of Copy of Copy of Copy of Copy of [DATE] 10:05:50 PM gortonshire balls 6t…"
click at [331, 141] on select "Change the price to a certain amount Change the price by a certain amount Chang…" at bounding box center [269, 138] width 337 height 25
click at [341, 141] on select "Change the price to a certain amount Change the price by a certain amount Chang…" at bounding box center [269, 138] width 337 height 25
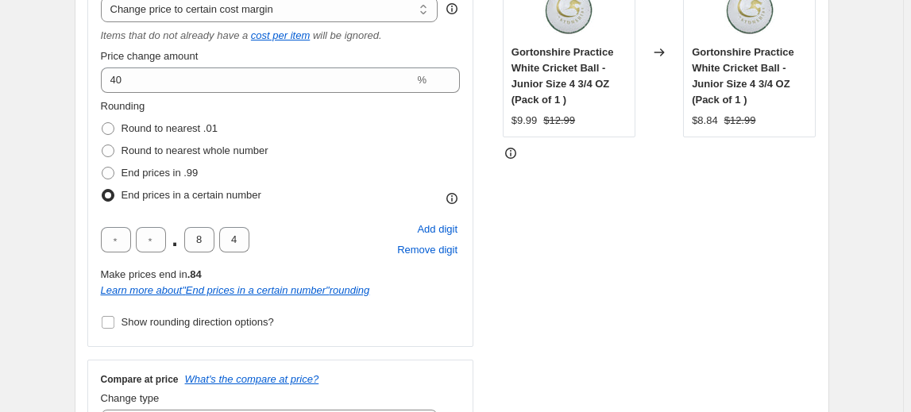
scroll to position [360, 0]
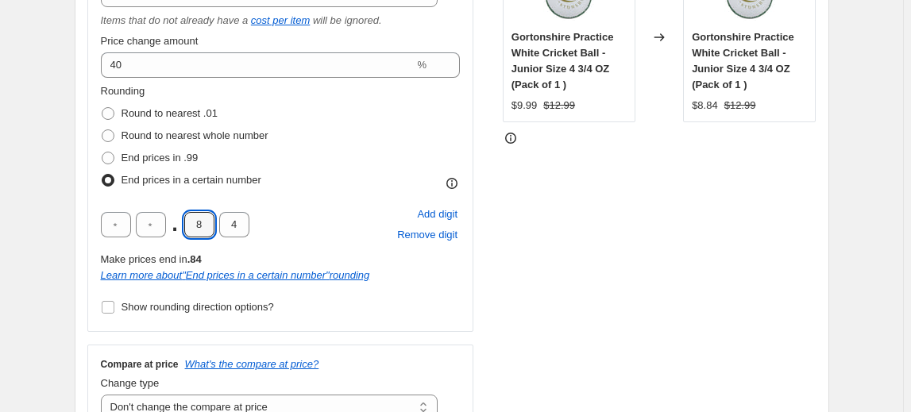
drag, startPoint x: 204, startPoint y: 224, endPoint x: 184, endPoint y: 226, distance: 20.0
click at [184, 226] on div ". 8 4" at bounding box center [175, 224] width 148 height 25
type input "7"
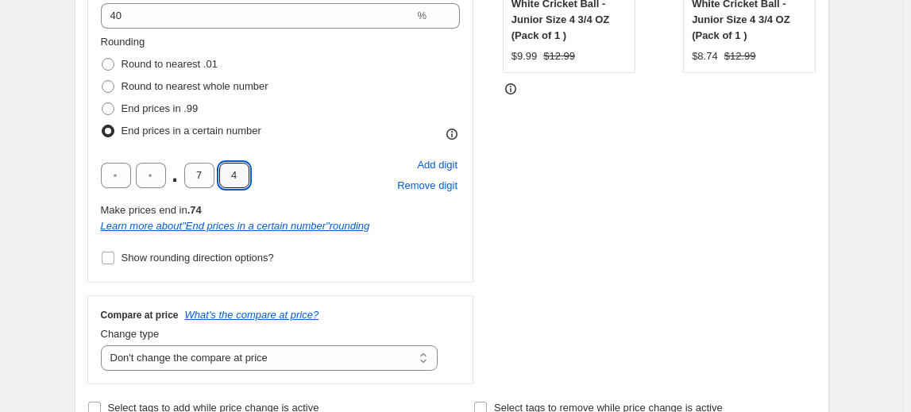
scroll to position [433, 0]
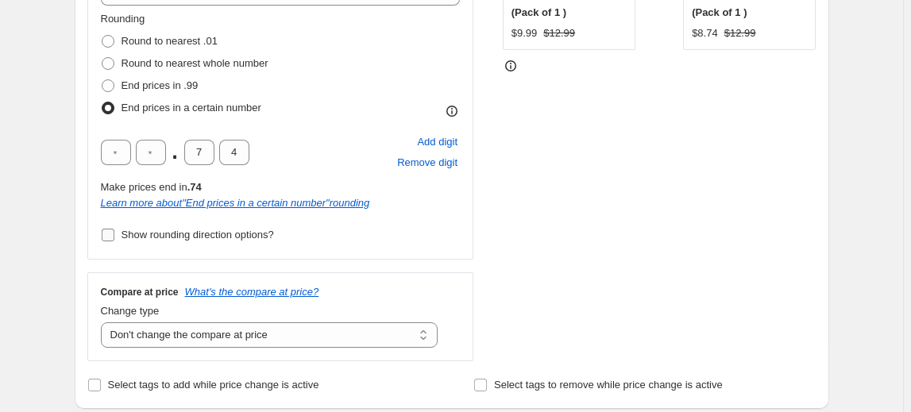
click at [165, 229] on span "Show rounding direction options?" at bounding box center [197, 235] width 152 height 12
click at [114, 229] on input "Show rounding direction options?" at bounding box center [108, 235] width 13 height 13
checkbox input "true"
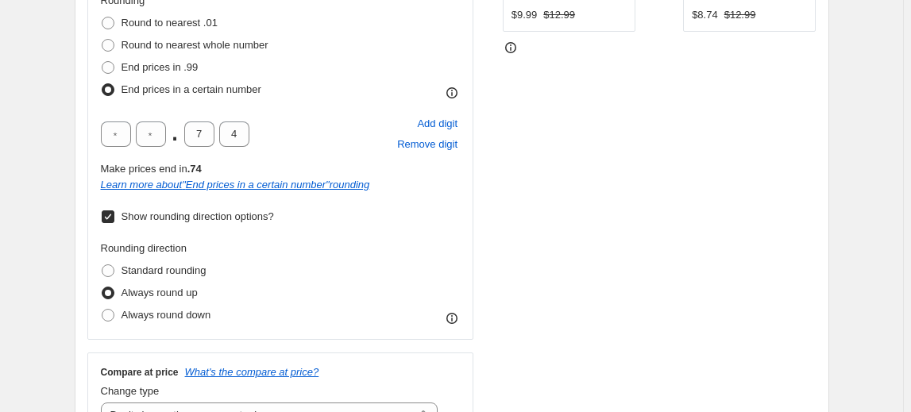
scroll to position [505, 0]
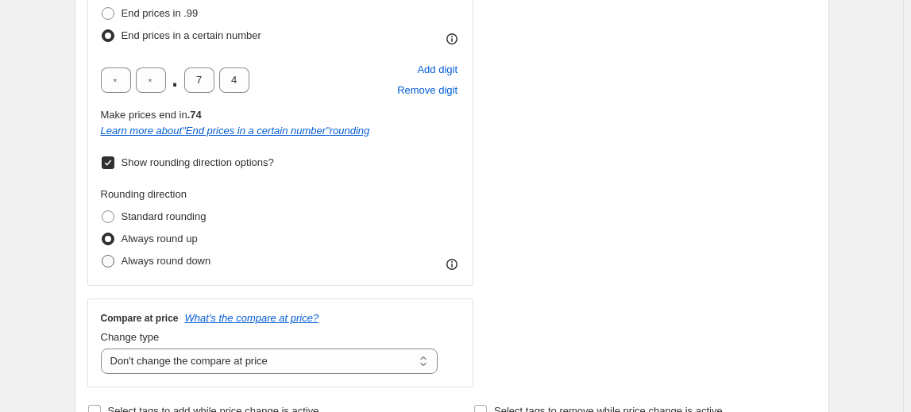
click at [177, 260] on span "Always round down" at bounding box center [166, 261] width 90 height 12
click at [102, 256] on input "Always round down" at bounding box center [102, 255] width 1 height 1
radio input "true"
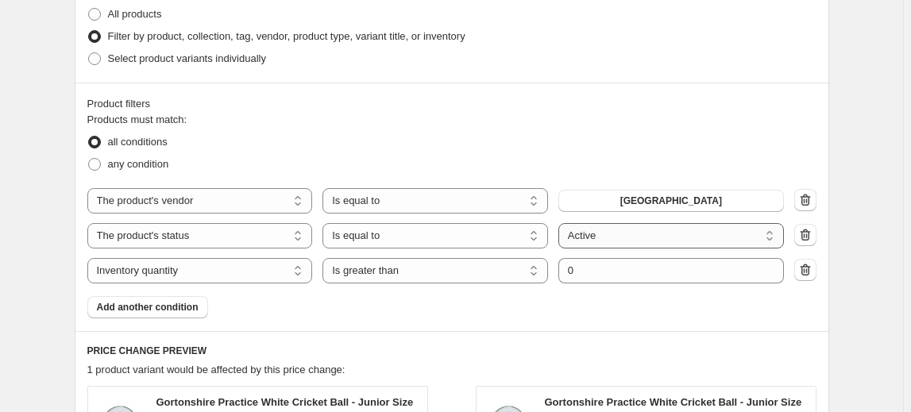
scroll to position [1346, 0]
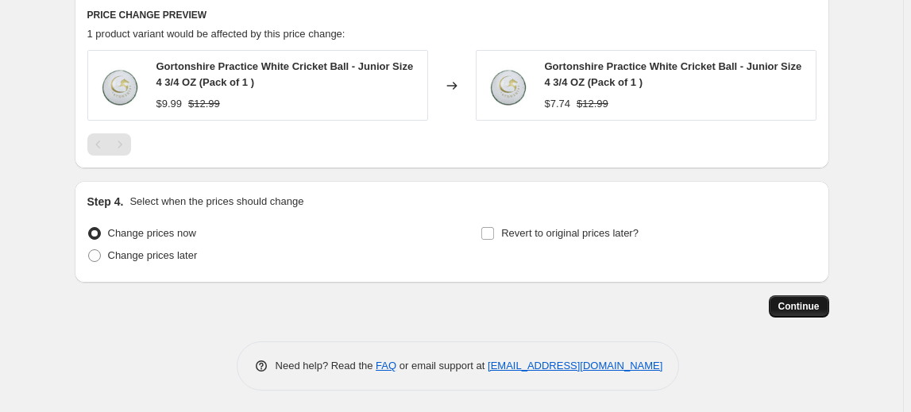
click at [796, 302] on span "Continue" at bounding box center [798, 306] width 41 height 13
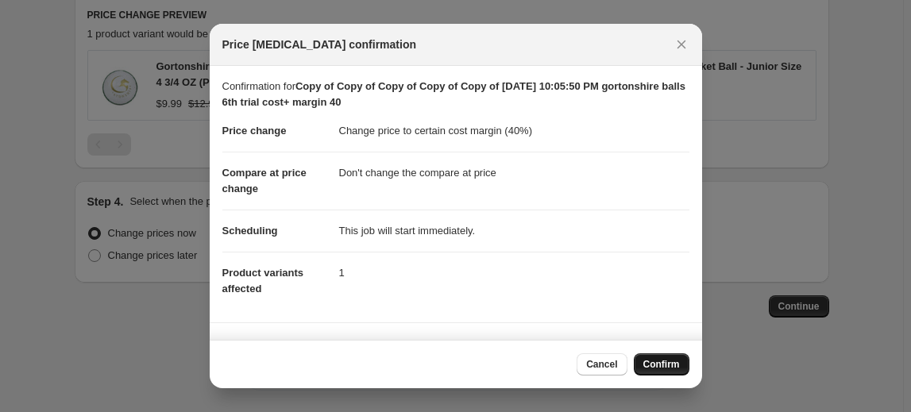
click at [660, 359] on span "Confirm" at bounding box center [661, 364] width 37 height 13
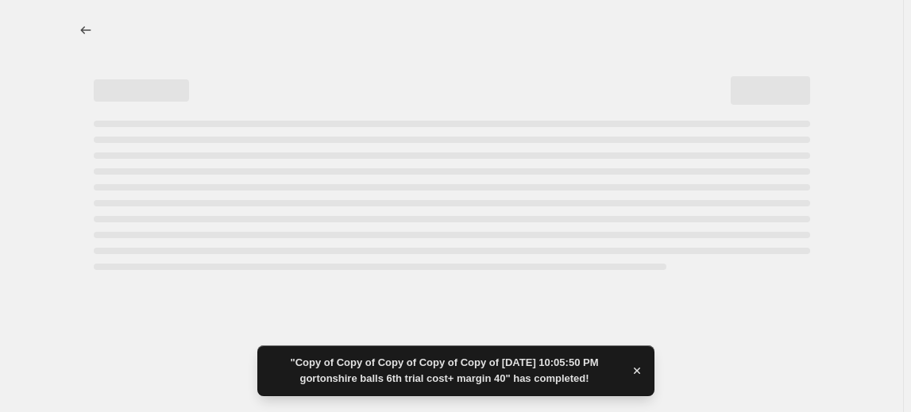
select select "margin"
select select "no_change"
select select "vendor"
select select "product_status"
select select "inventory_quantity"
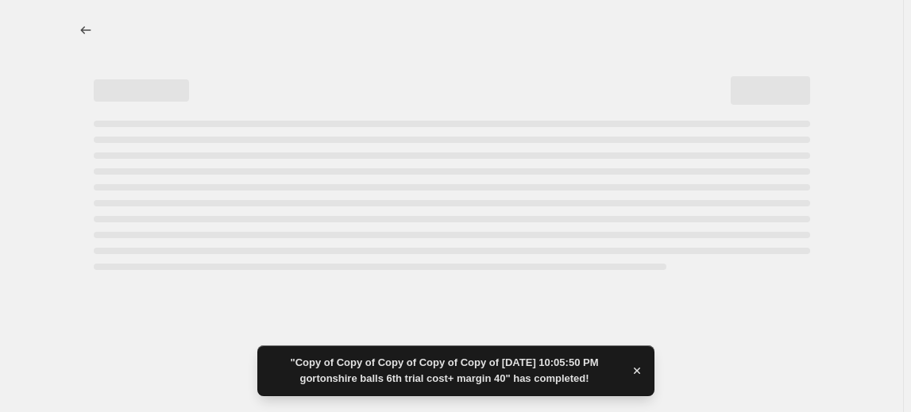
select select ">"
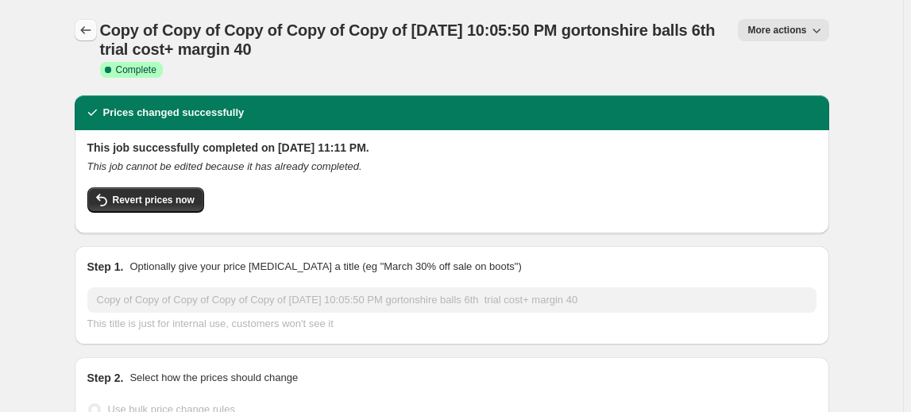
click at [83, 28] on icon "Price change jobs" at bounding box center [86, 30] width 16 height 16
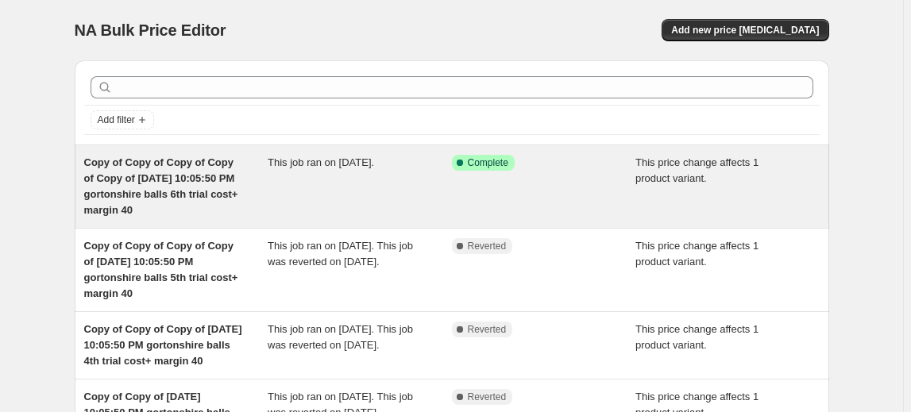
click at [177, 194] on span "Copy of Copy of Copy of Copy of Copy of [DATE] 10:05:50 PM gortonshire balls 6t…" at bounding box center [161, 186] width 154 height 60
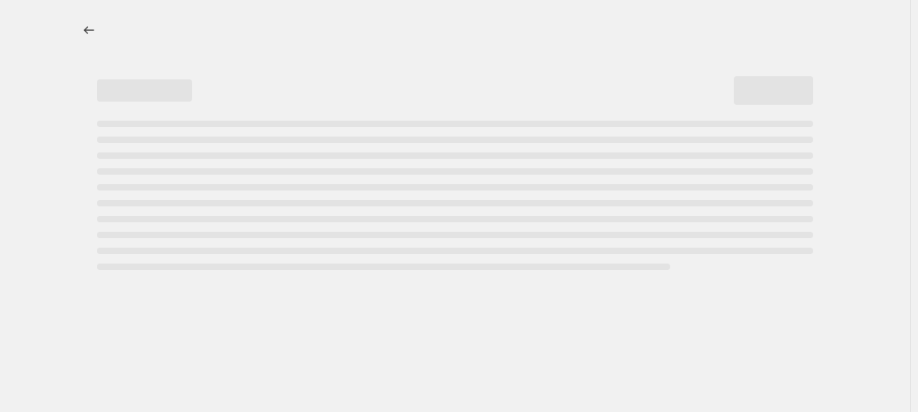
select select "margin"
select select "no_change"
select select "vendor"
select select "product_status"
select select "inventory_quantity"
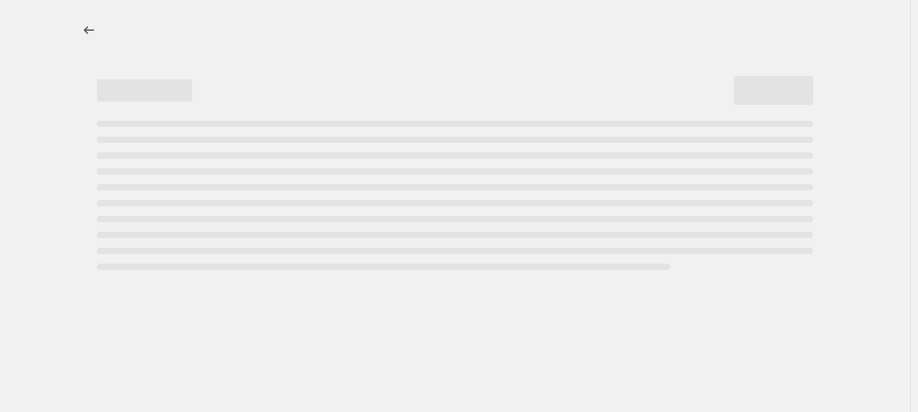
select select ">"
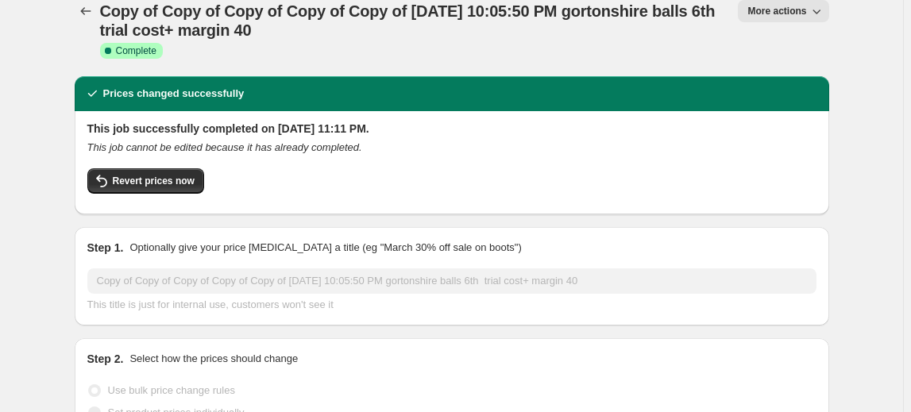
scroll to position [71, 0]
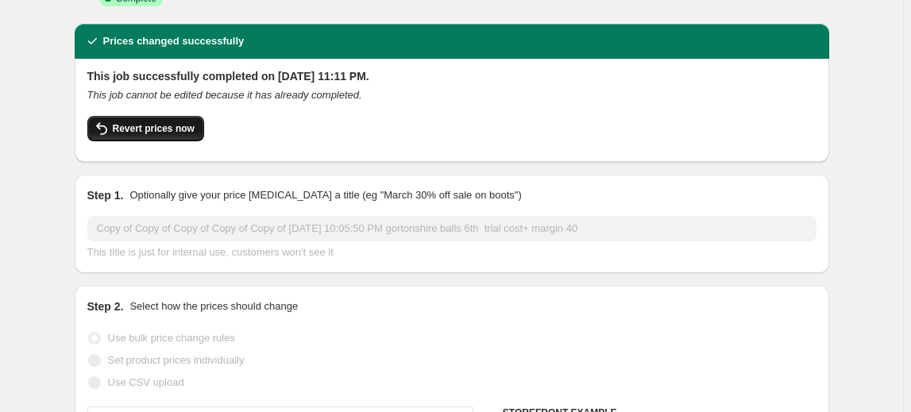
click at [169, 124] on span "Revert prices now" at bounding box center [154, 128] width 82 height 13
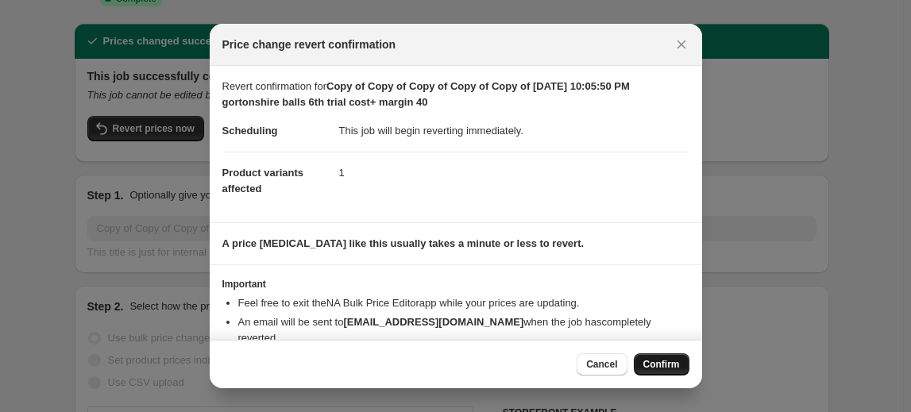
click at [650, 357] on button "Confirm" at bounding box center [662, 364] width 56 height 22
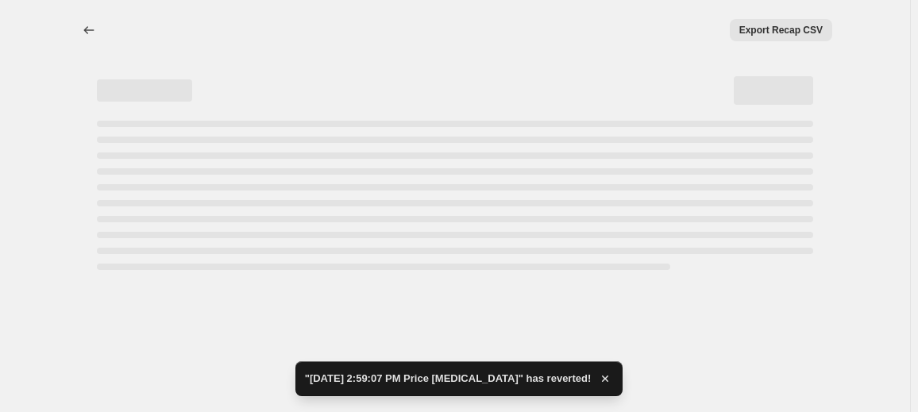
select select "margin"
select select "no_change"
select select "vendor"
select select "product_status"
select select "inventory_quantity"
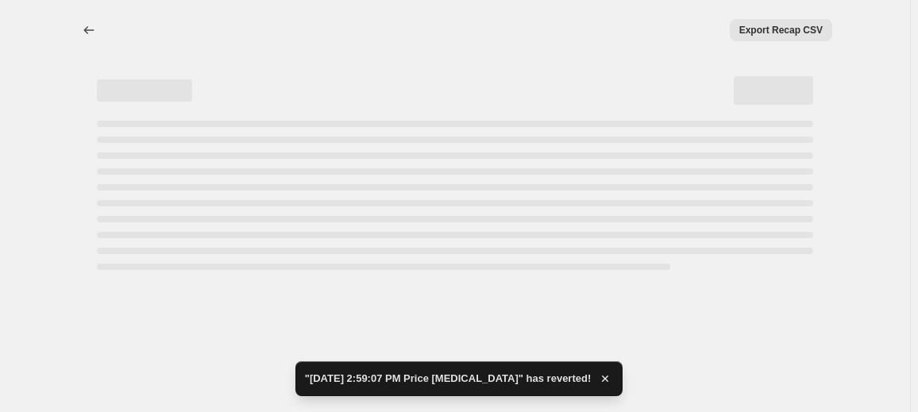
select select ">"
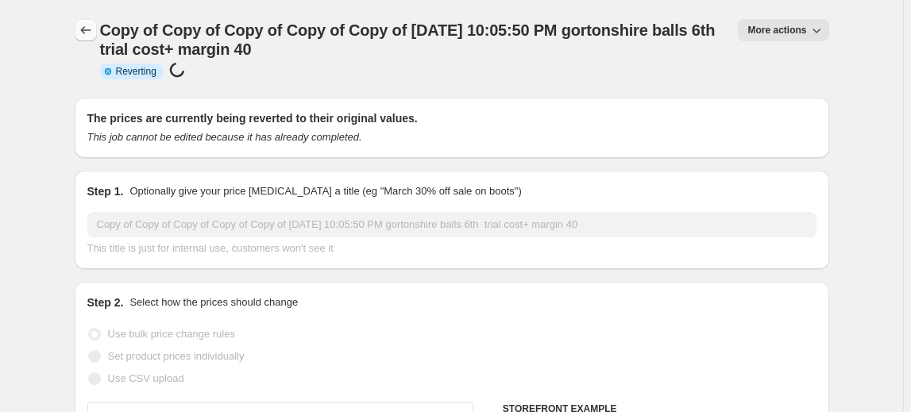
click at [94, 28] on icon "Price change jobs" at bounding box center [86, 30] width 16 height 16
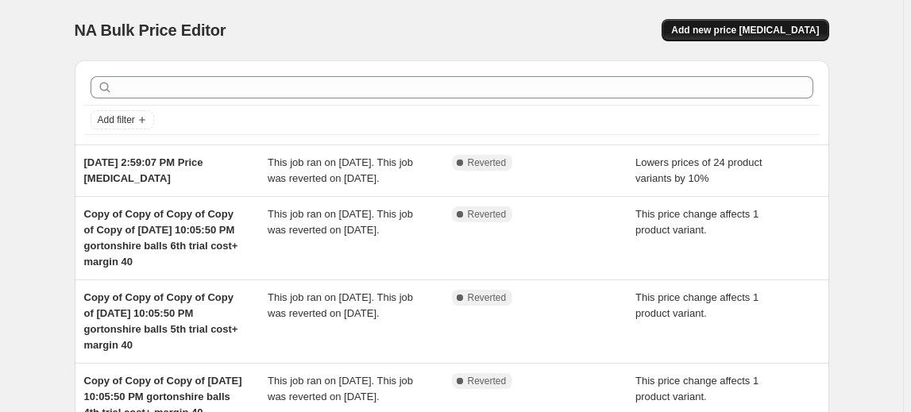
click at [754, 31] on span "Add new price [MEDICAL_DATA]" at bounding box center [745, 30] width 148 height 13
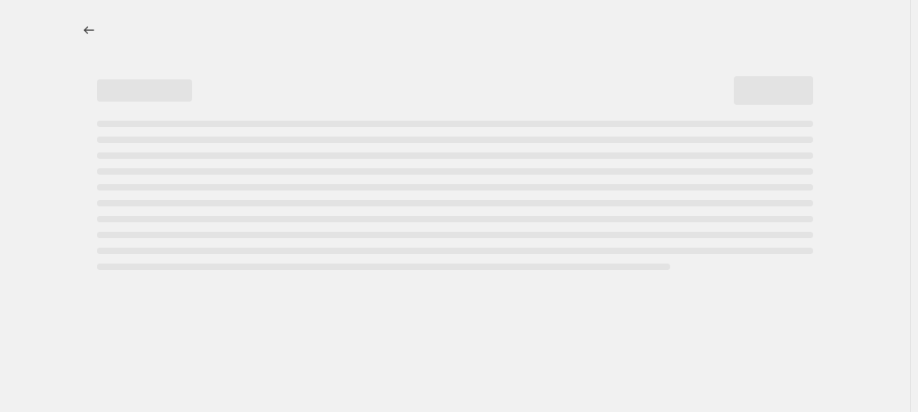
select select "percentage"
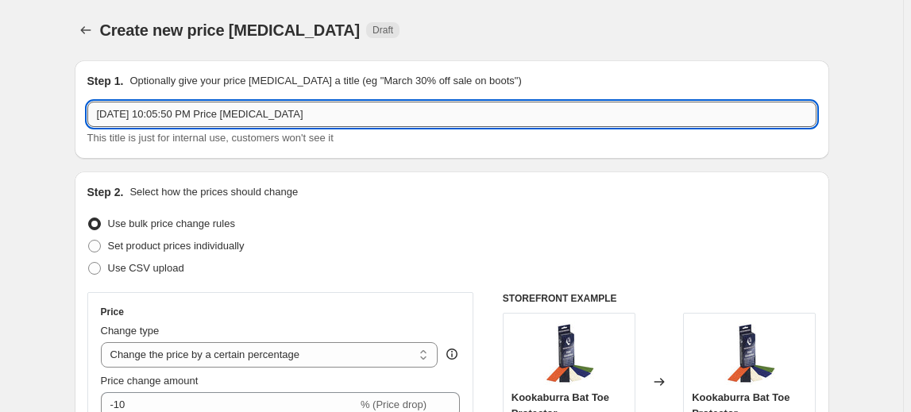
click at [292, 116] on input "[DATE] 10:05:50 PM Price [MEDICAL_DATA]" at bounding box center [451, 114] width 729 height 25
click at [302, 116] on input "[DATE] 10:05:50 PM Price [MEDICAL_DATA]" at bounding box center [451, 114] width 729 height 25
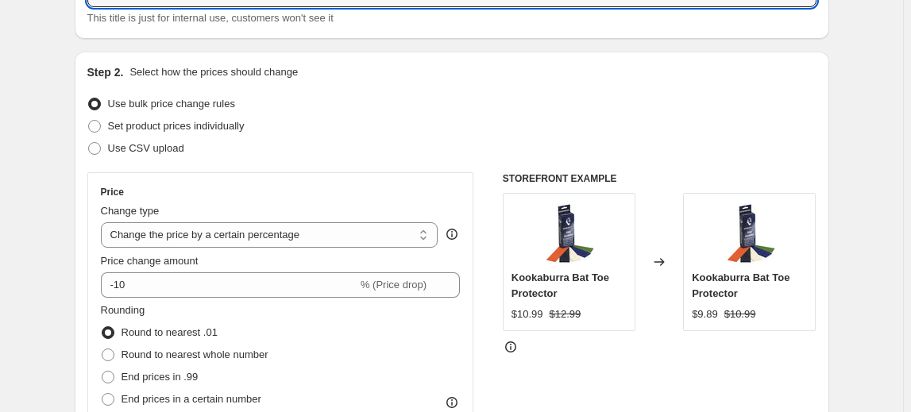
scroll to position [144, 0]
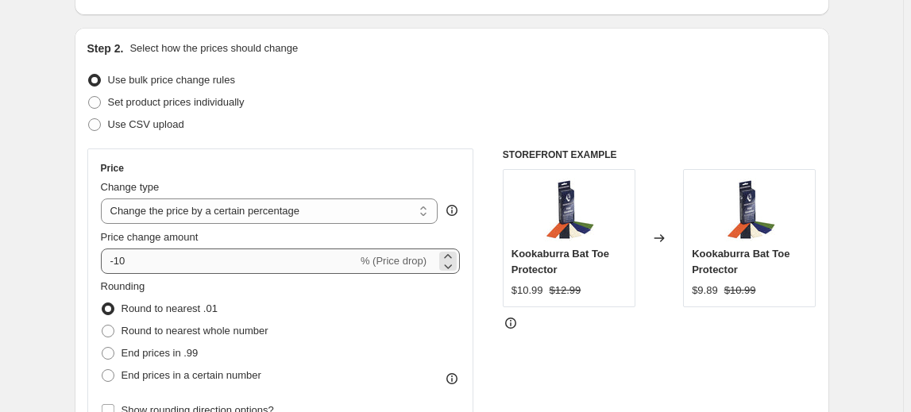
type input "[DATE] 10:05:50 PM Price [MEDICAL_DATA] Adidas Sale-20% trial"
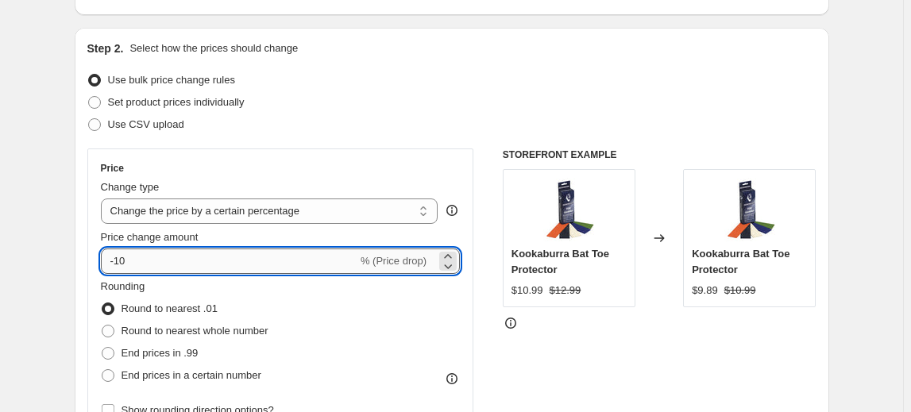
click at [175, 265] on input "-10" at bounding box center [229, 261] width 256 height 25
type input "-1"
type input "-23"
click at [219, 377] on span "End prices in a certain number" at bounding box center [191, 375] width 140 height 12
click at [102, 370] on input "End prices in a certain number" at bounding box center [102, 369] width 1 height 1
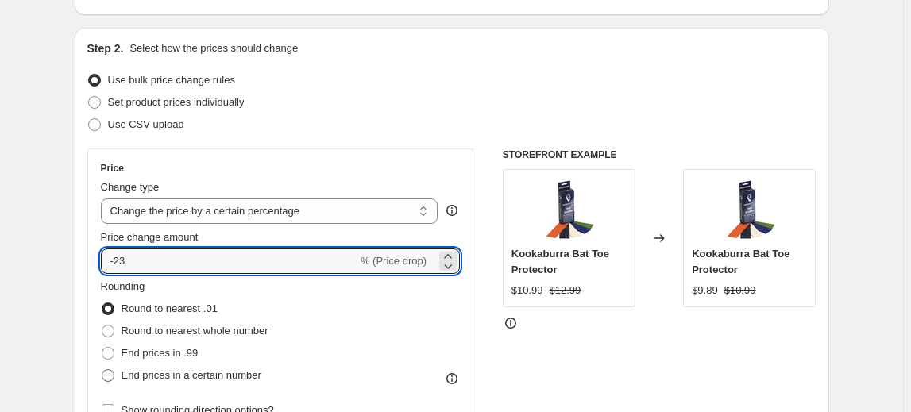
radio input "true"
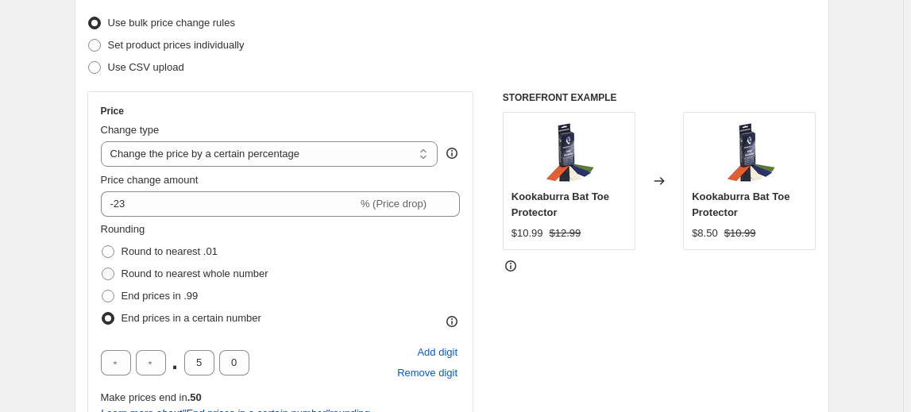
scroll to position [216, 0]
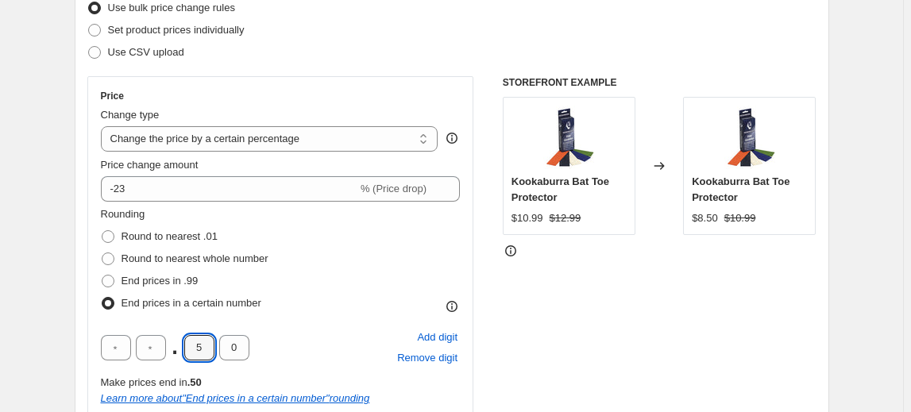
drag, startPoint x: 205, startPoint y: 341, endPoint x: 184, endPoint y: 342, distance: 20.7
click at [184, 342] on div ". 5 0" at bounding box center [175, 347] width 148 height 25
type input "8"
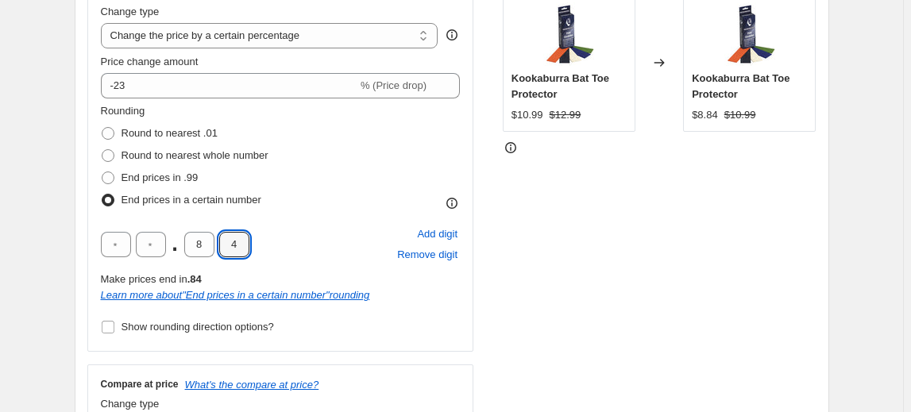
scroll to position [433, 0]
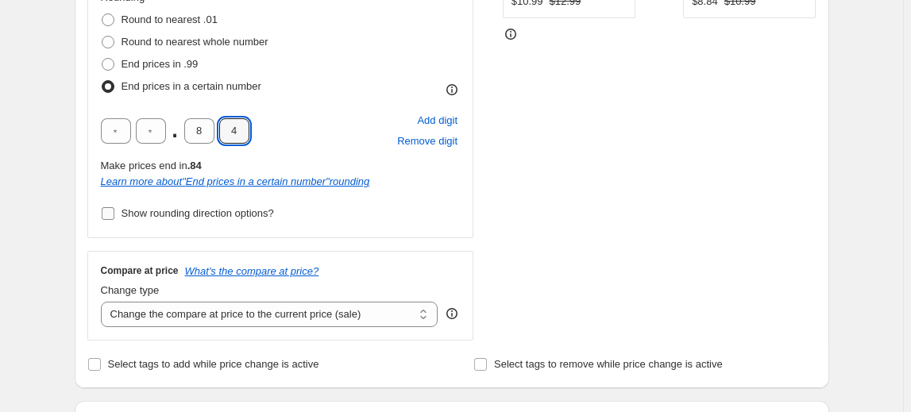
type input "4"
click at [179, 213] on span "Show rounding direction options?" at bounding box center [197, 213] width 152 height 12
click at [114, 213] on input "Show rounding direction options?" at bounding box center [108, 213] width 13 height 13
checkbox input "true"
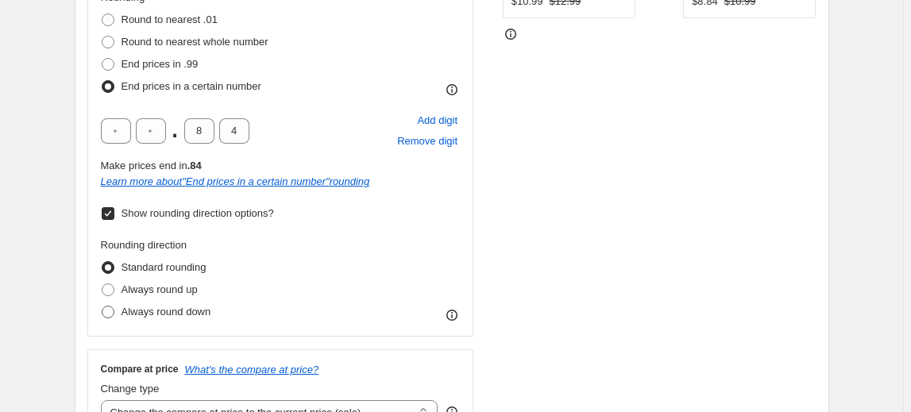
click at [147, 307] on span "Always round down" at bounding box center [166, 312] width 90 height 12
click at [102, 306] on input "Always round down" at bounding box center [102, 306] width 1 height 1
radio input "true"
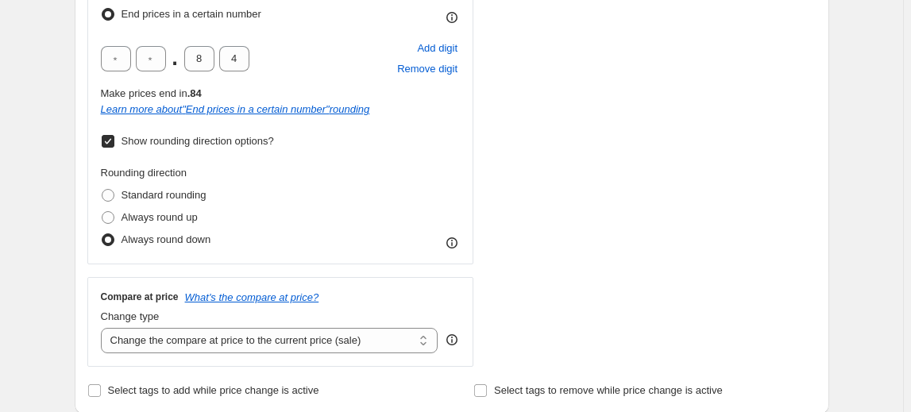
scroll to position [650, 0]
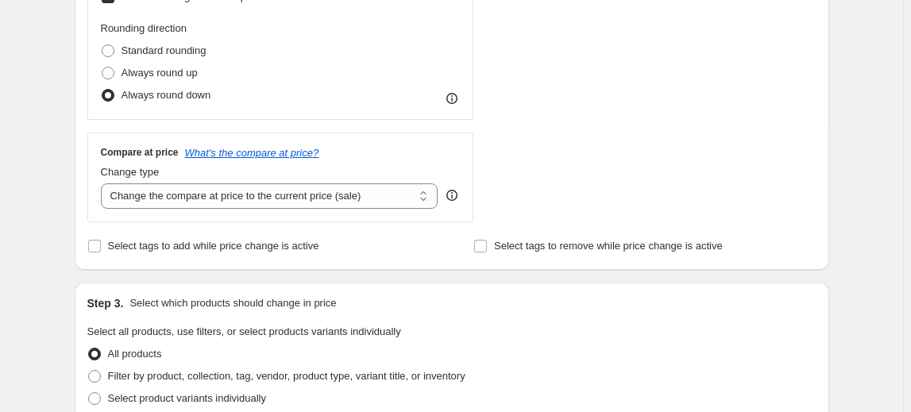
click at [288, 216] on div "Compare at price What's the compare at price? Change type Change the compare at…" at bounding box center [280, 177] width 387 height 89
click at [292, 196] on select "Change the compare at price to the current price (sale) Change the compare at p…" at bounding box center [269, 195] width 337 height 25
select select "no_change"
click at [103, 183] on select "Change the compare at price to the current price (sale) Change the compare at p…" at bounding box center [269, 195] width 337 height 25
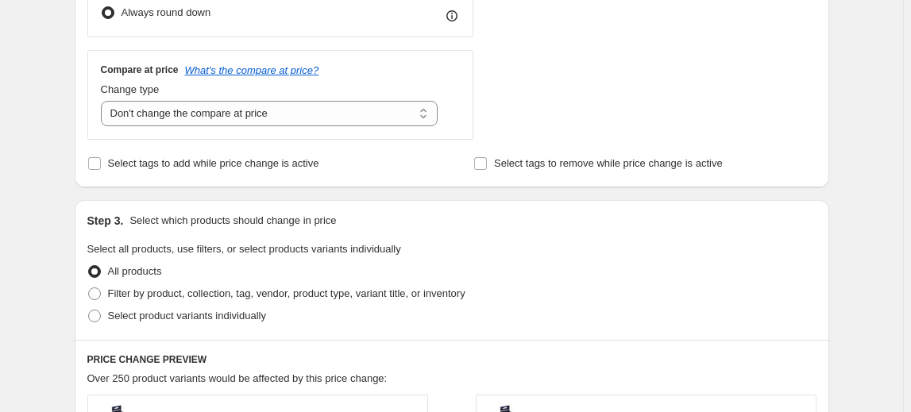
scroll to position [794, 0]
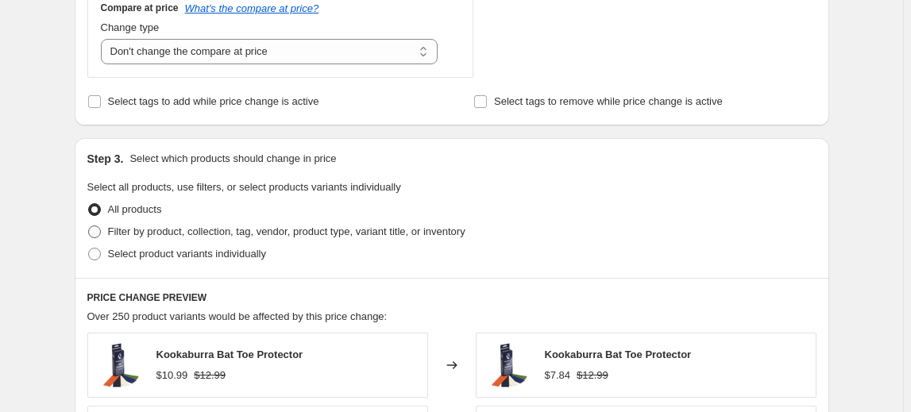
click at [205, 238] on span "Filter by product, collection, tag, vendor, product type, variant title, or inv…" at bounding box center [286, 232] width 357 height 16
click at [89, 226] on input "Filter by product, collection, tag, vendor, product type, variant title, or inv…" at bounding box center [88, 226] width 1 height 1
radio input "true"
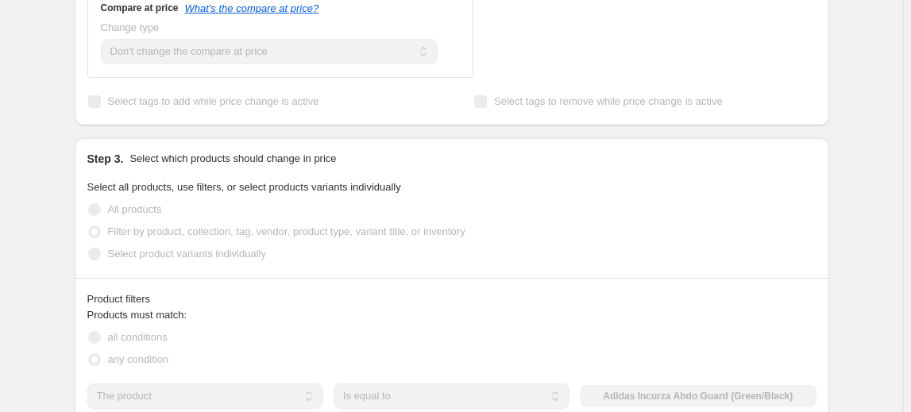
scroll to position [865, 0]
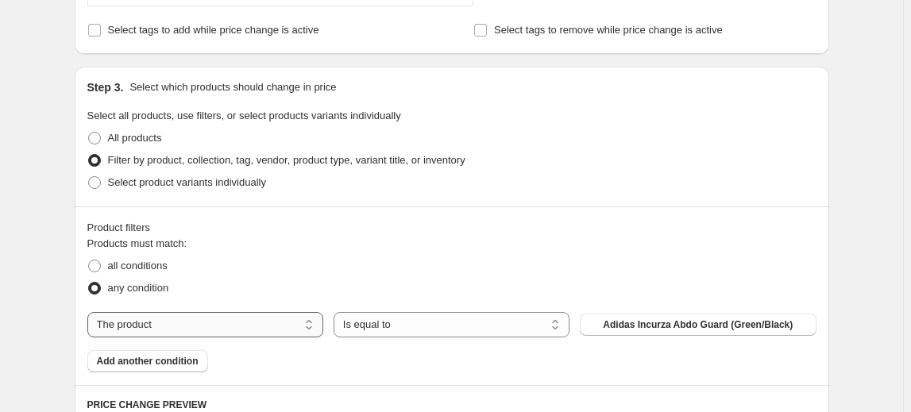
click at [270, 321] on select "The product The product's collection The product's tag The product's vendor The…" at bounding box center [205, 324] width 236 height 25
select select "vendor"
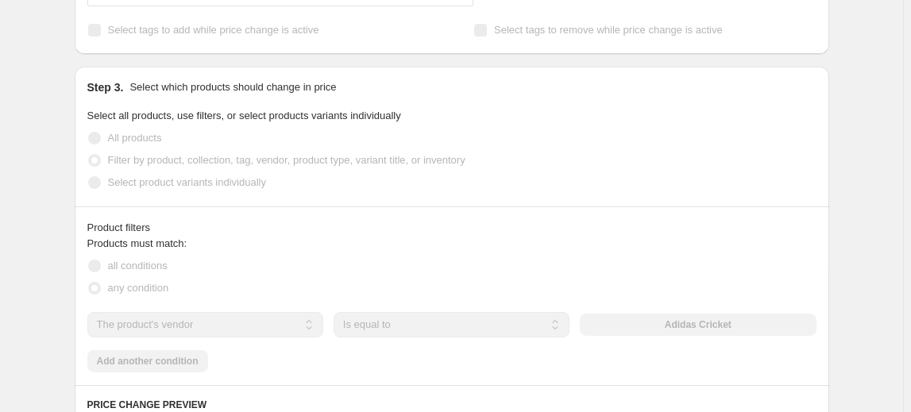
click at [665, 326] on div "Adidas Cricket" at bounding box center [698, 325] width 236 height 22
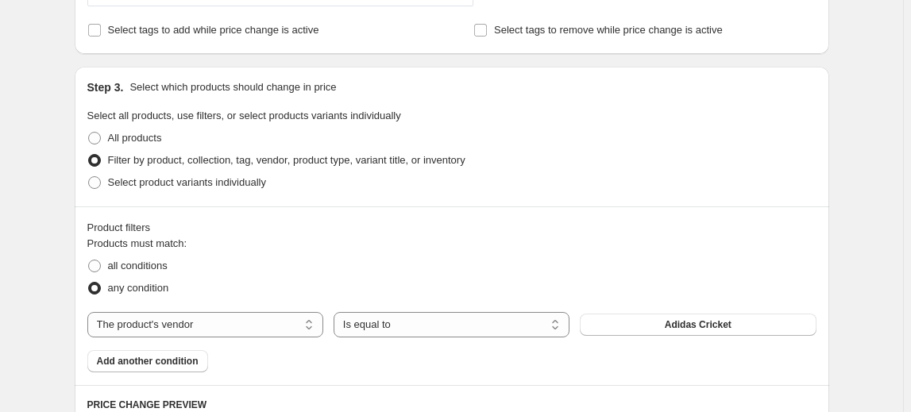
click at [665, 326] on button "Adidas Cricket" at bounding box center [698, 325] width 236 height 22
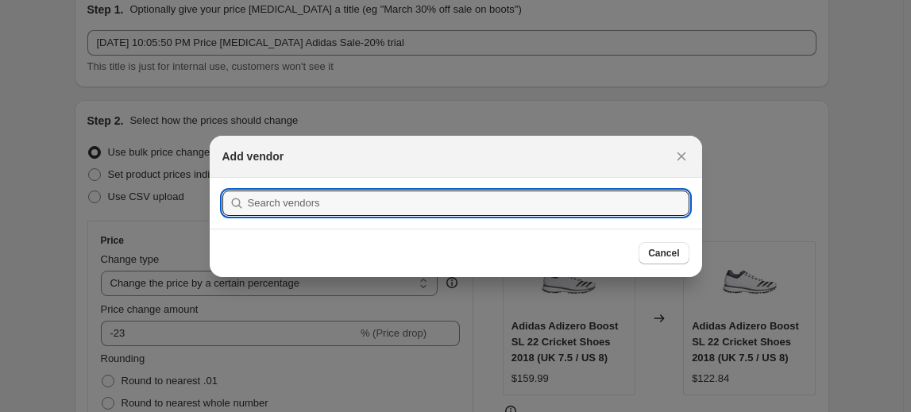
scroll to position [0, 0]
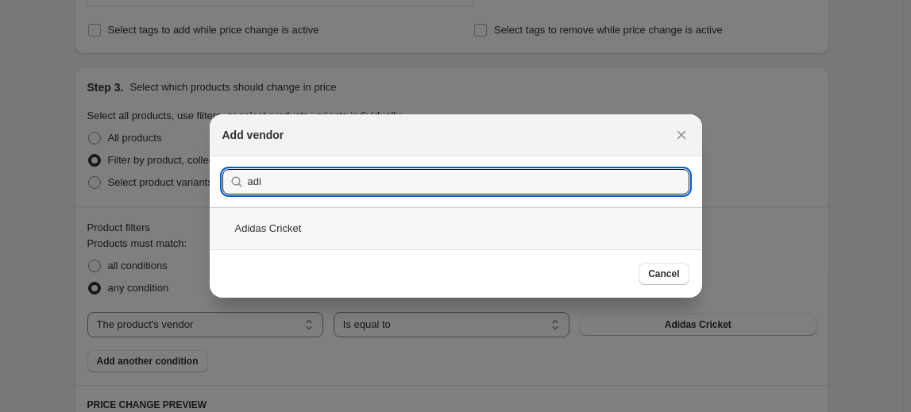
type input "adi"
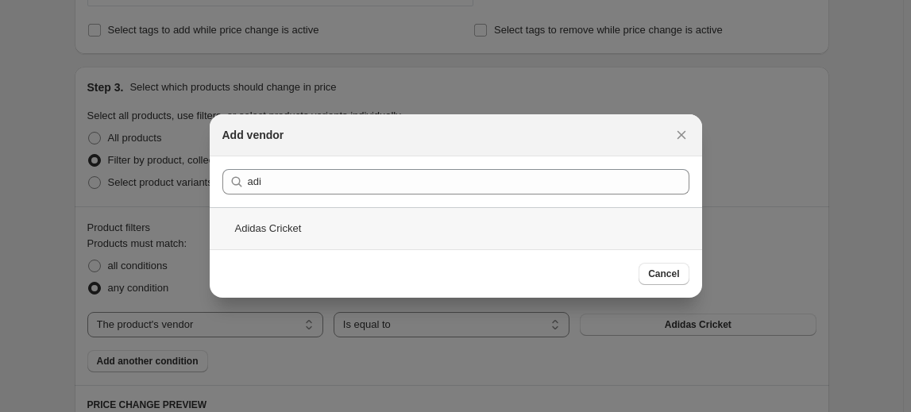
click at [277, 231] on div "Adidas Cricket" at bounding box center [456, 228] width 492 height 42
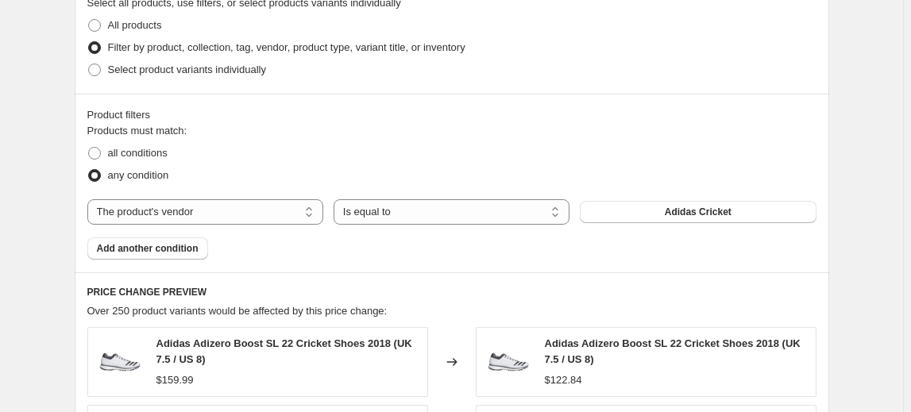
scroll to position [1082, 0]
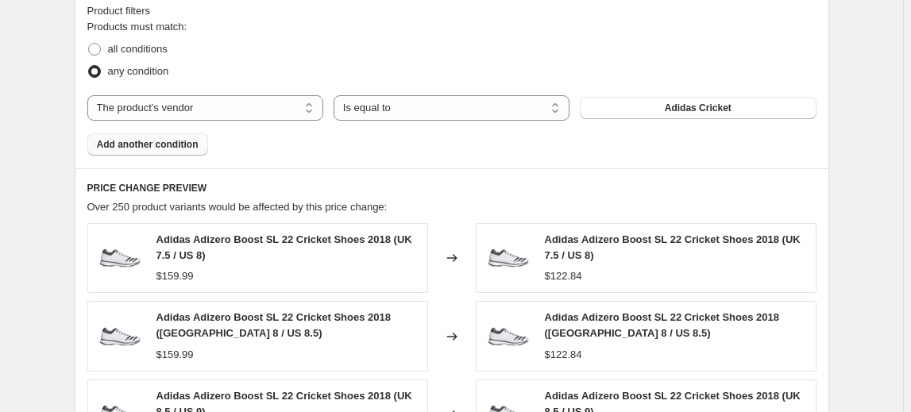
click at [140, 133] on button "Add another condition" at bounding box center [147, 144] width 121 height 22
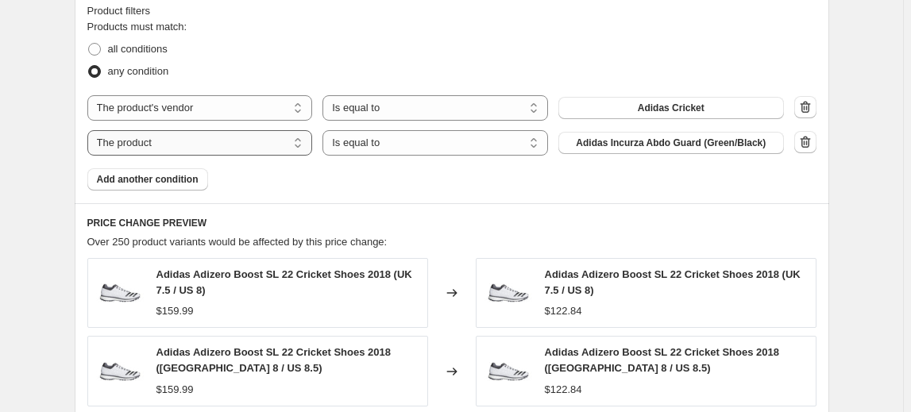
click at [234, 148] on select "The product The product's collection The product's tag The product's vendor The…" at bounding box center [200, 142] width 226 height 25
select select "product_status"
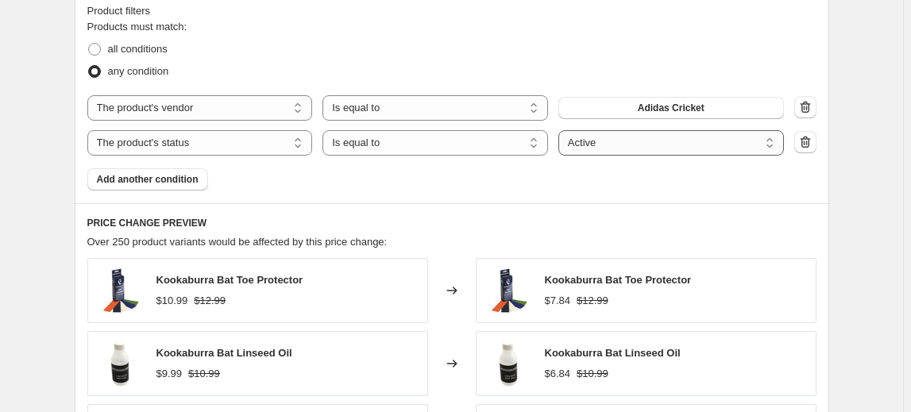
click at [634, 141] on select "Active Draft Archived" at bounding box center [671, 142] width 226 height 25
click at [561, 130] on select "Active Draft Archived" at bounding box center [671, 142] width 226 height 25
click at [187, 175] on span "Add another condition" at bounding box center [148, 179] width 102 height 13
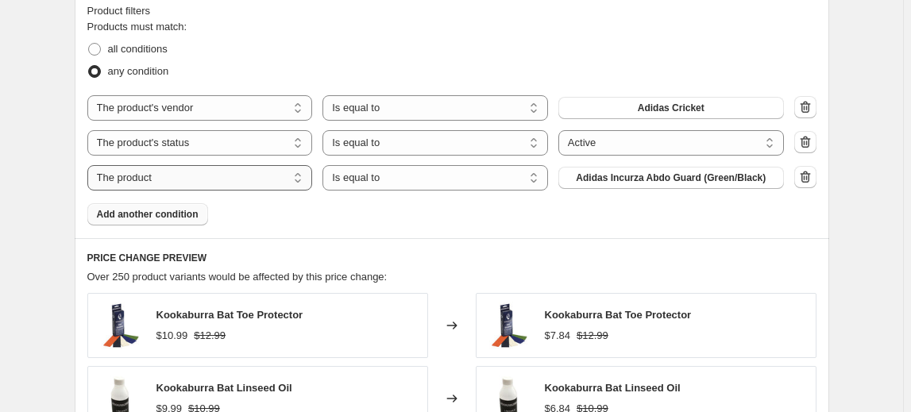
click at [192, 176] on select "The product The product's collection The product's tag The product's vendor The…" at bounding box center [200, 177] width 226 height 25
select select "inventory_quantity"
click at [467, 173] on select "Is equal to Is not equal to Is greater than Is less than" at bounding box center [435, 177] width 226 height 25
select select ">"
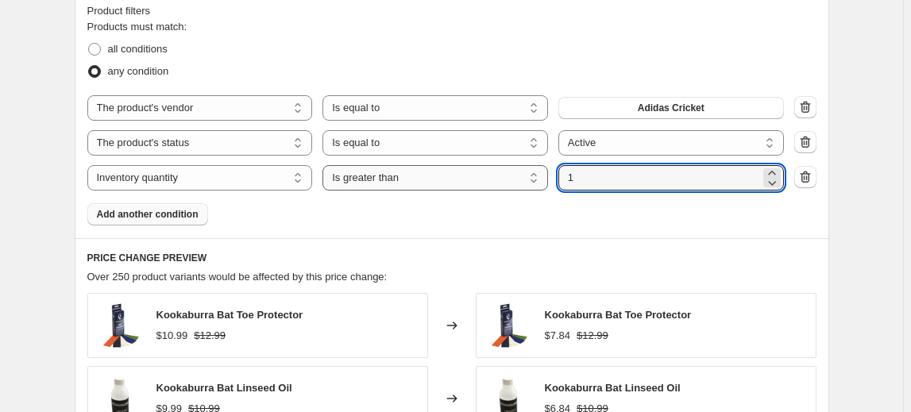
drag, startPoint x: 610, startPoint y: 181, endPoint x: 527, endPoint y: 185, distance: 82.7
click at [527, 185] on div "The product The product's collection The product's tag The product's vendor The…" at bounding box center [435, 177] width 696 height 25
type input "0"
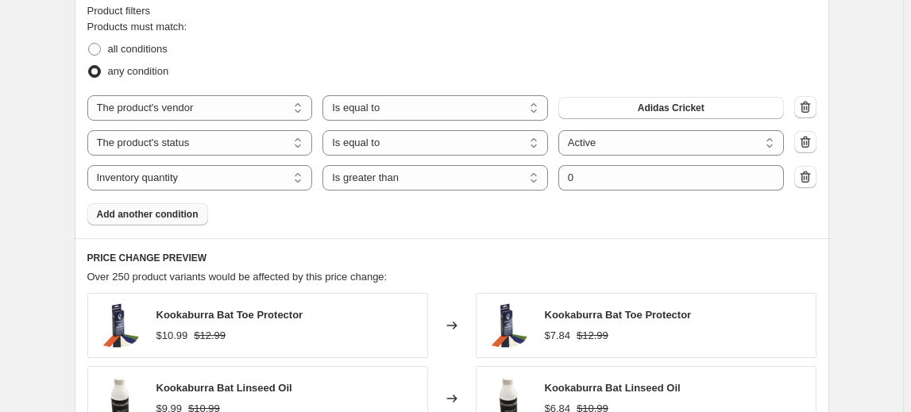
click at [518, 211] on div "Products must match: all conditions any condition The product The product's col…" at bounding box center [451, 122] width 729 height 206
click at [154, 51] on span "all conditions" at bounding box center [138, 49] width 60 height 12
click at [89, 44] on input "all conditions" at bounding box center [88, 43] width 1 height 1
radio input "true"
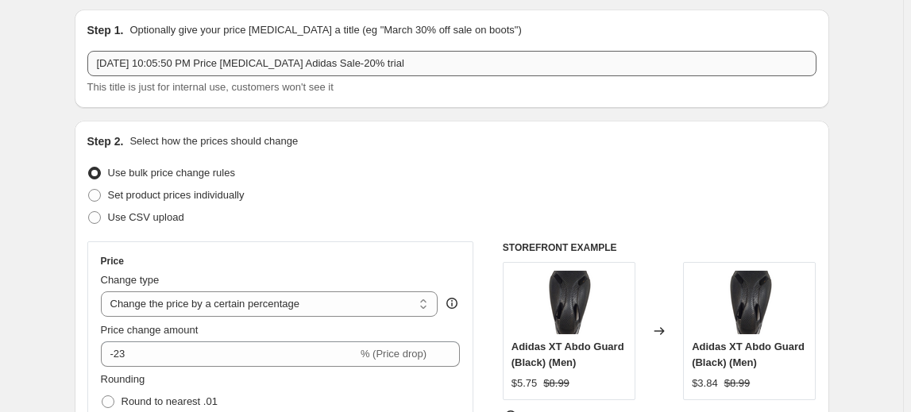
scroll to position [71, 0]
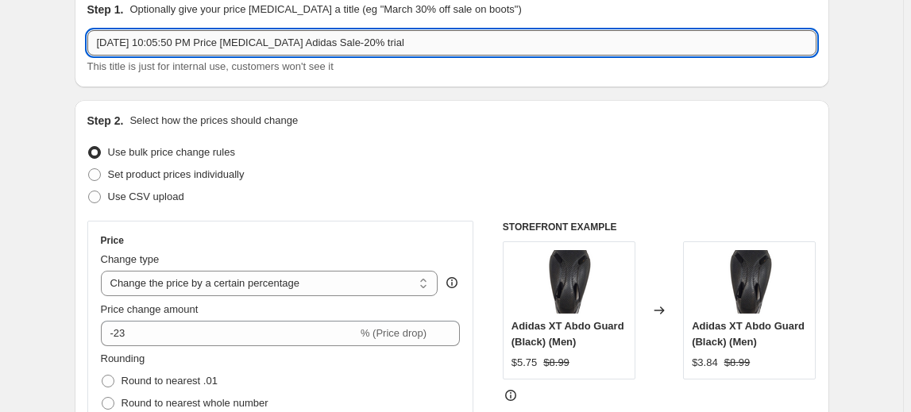
click at [437, 44] on input "[DATE] 10:05:50 PM Price [MEDICAL_DATA] Adidas Sale-20% trial" at bounding box center [451, 42] width 729 height 25
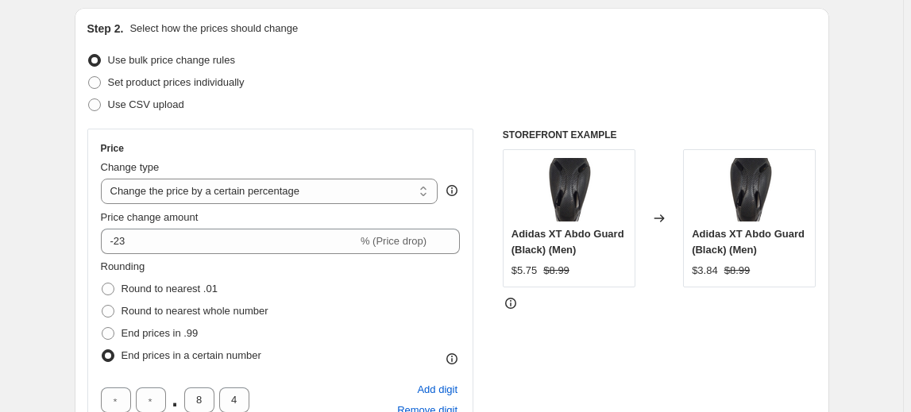
scroll to position [216, 0]
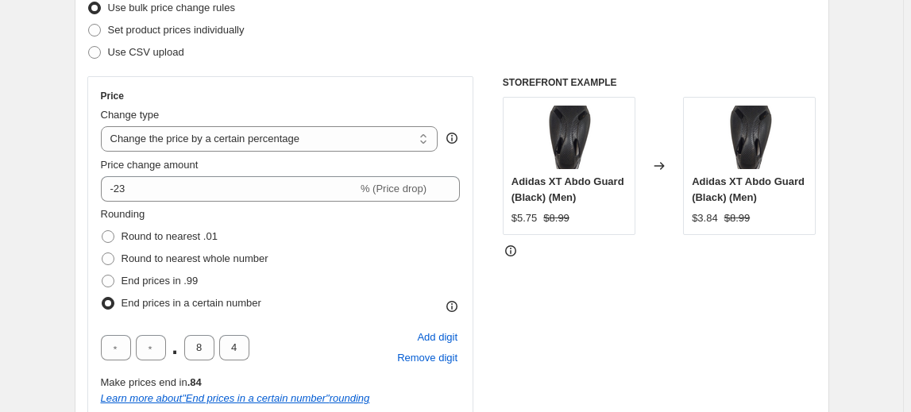
type input "[DATE] 10:05:50 PM Price [MEDICAL_DATA] Adidas Sale-20% trial 1"
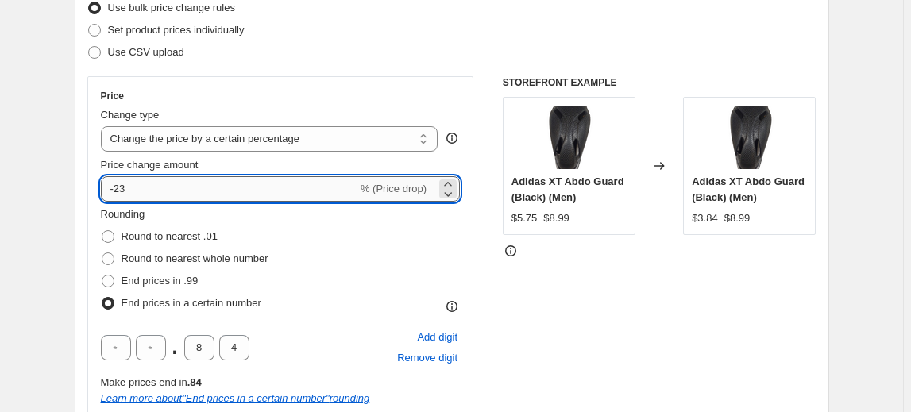
click at [165, 185] on input "-23" at bounding box center [229, 188] width 256 height 25
type input "-20"
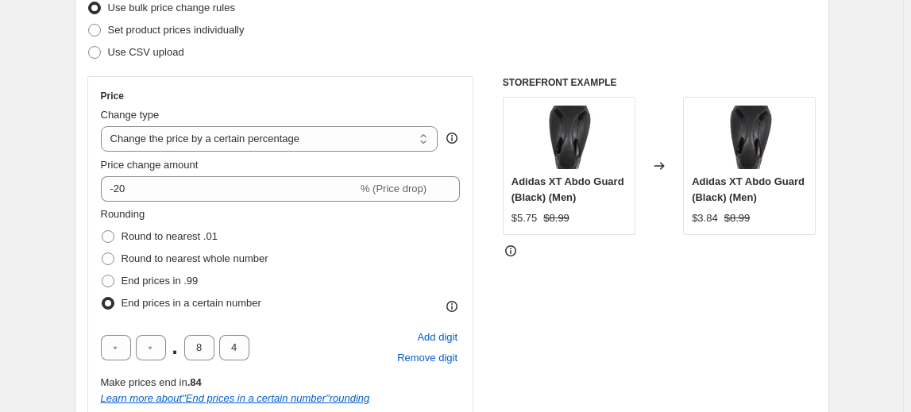
click at [630, 304] on div "STOREFRONT EXAMPLE Adidas XT Abdo Guard (Black) (Men) $5.75 $8.99 Changed to Ad…" at bounding box center [660, 366] width 314 height 580
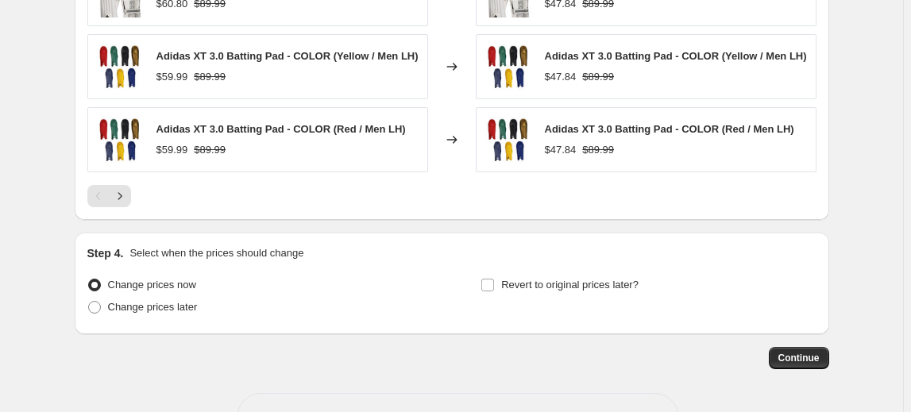
scroll to position [1610, 0]
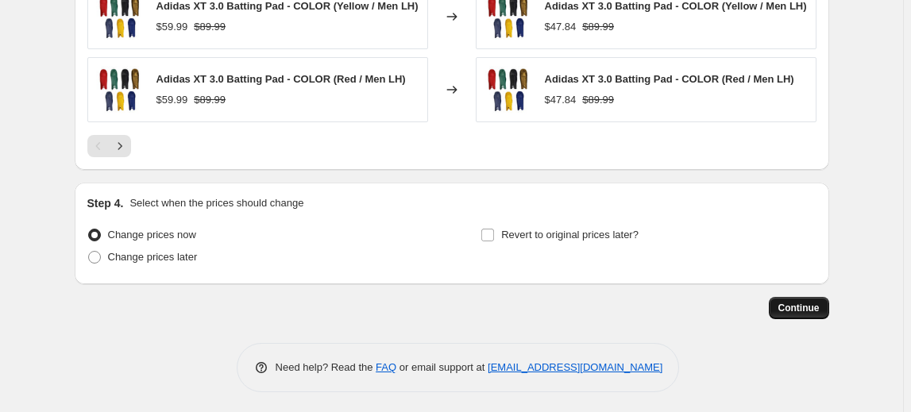
click at [800, 306] on span "Continue" at bounding box center [798, 308] width 41 height 13
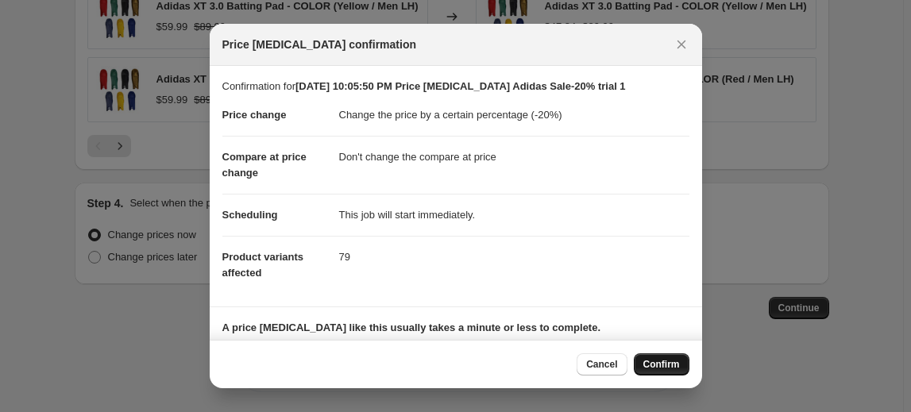
click at [652, 360] on span "Confirm" at bounding box center [661, 364] width 37 height 13
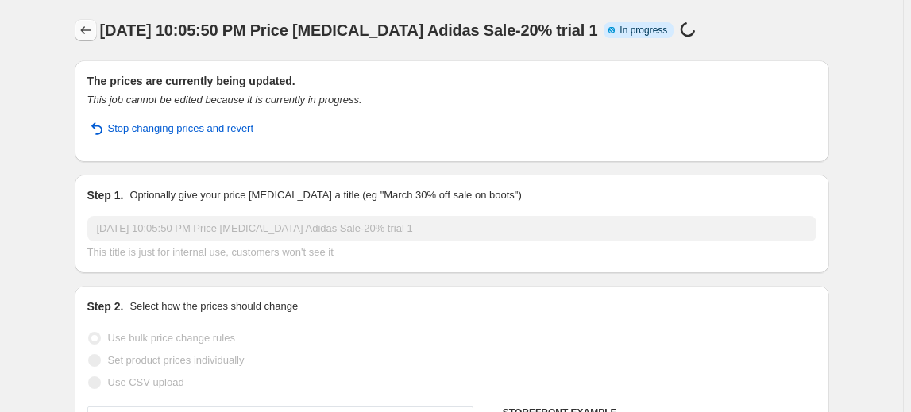
click at [86, 31] on icon "Price change jobs" at bounding box center [85, 30] width 10 height 8
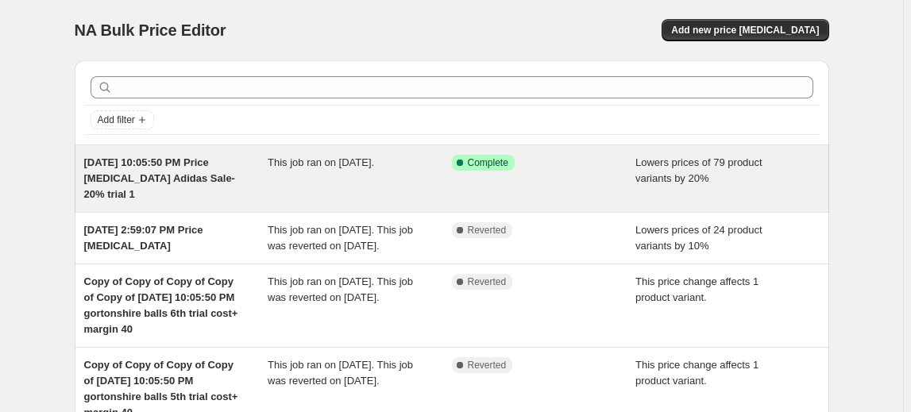
click at [179, 183] on span "[DATE] 10:05:50 PM Price [MEDICAL_DATA] Adidas Sale-20% trial 1" at bounding box center [159, 178] width 151 height 44
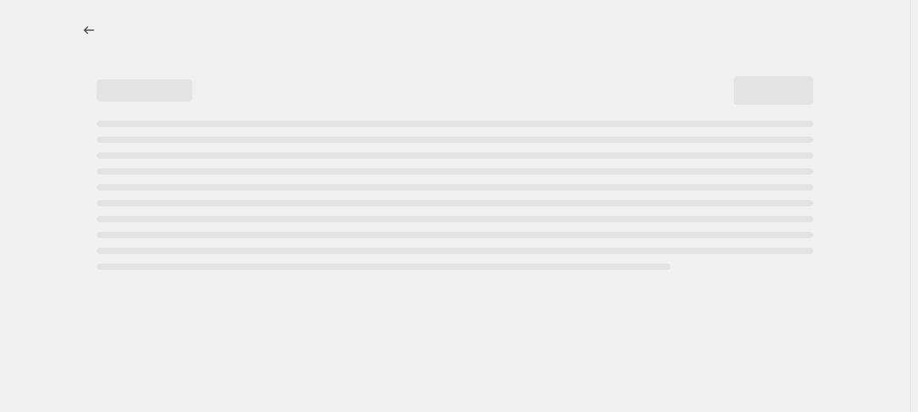
select select "percentage"
select select "no_change"
select select "vendor"
select select "product_status"
select select "inventory_quantity"
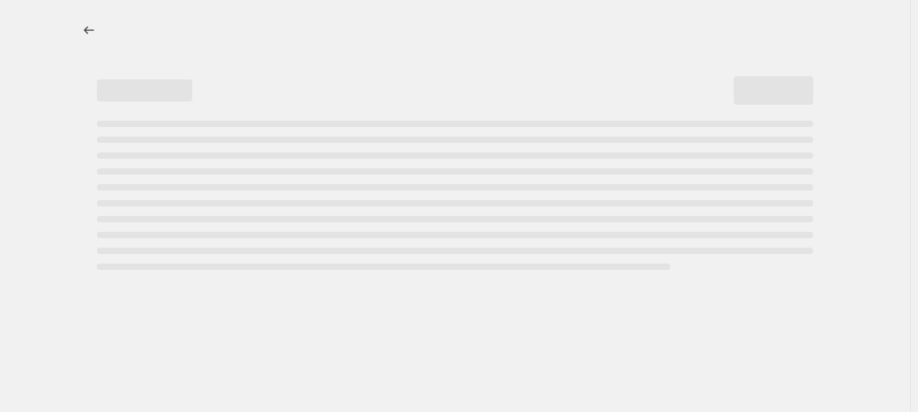
select select ">"
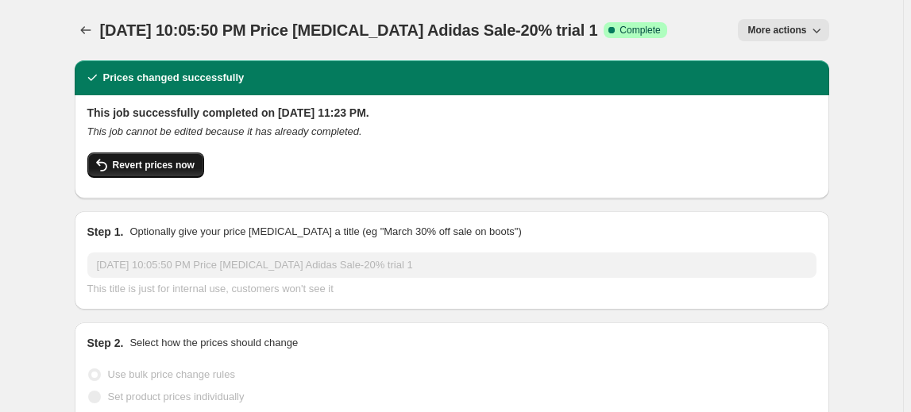
click at [170, 175] on button "Revert prices now" at bounding box center [145, 164] width 117 height 25
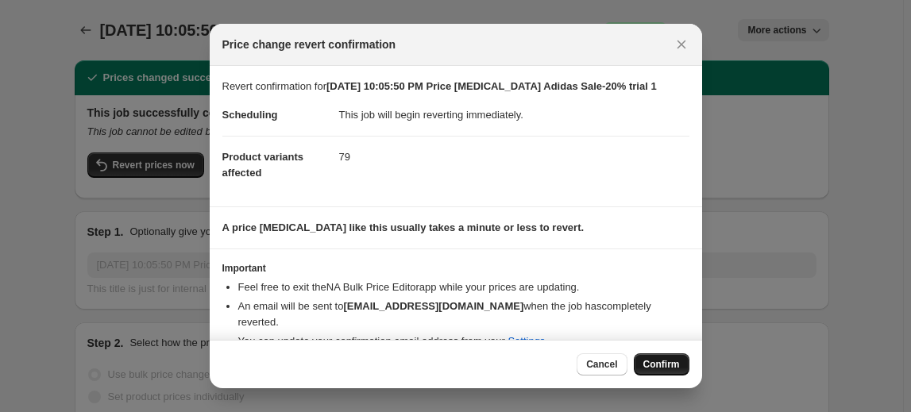
click at [673, 361] on span "Confirm" at bounding box center [661, 364] width 37 height 13
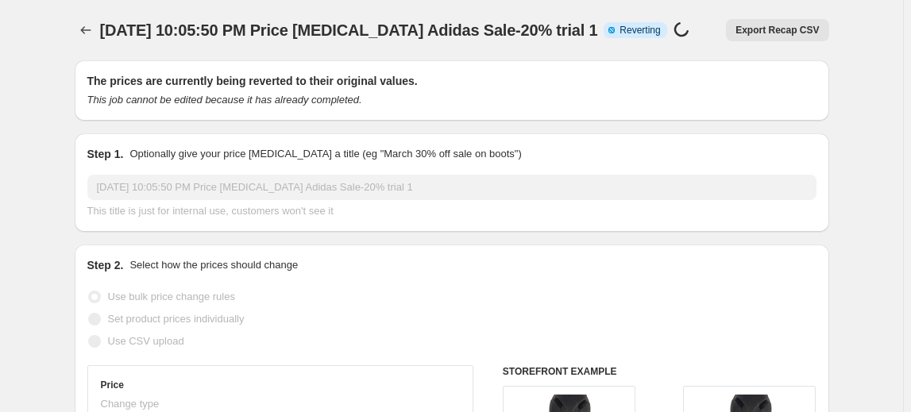
click at [99, 36] on div at bounding box center [87, 30] width 25 height 22
